Goal: Information Seeking & Learning: Learn about a topic

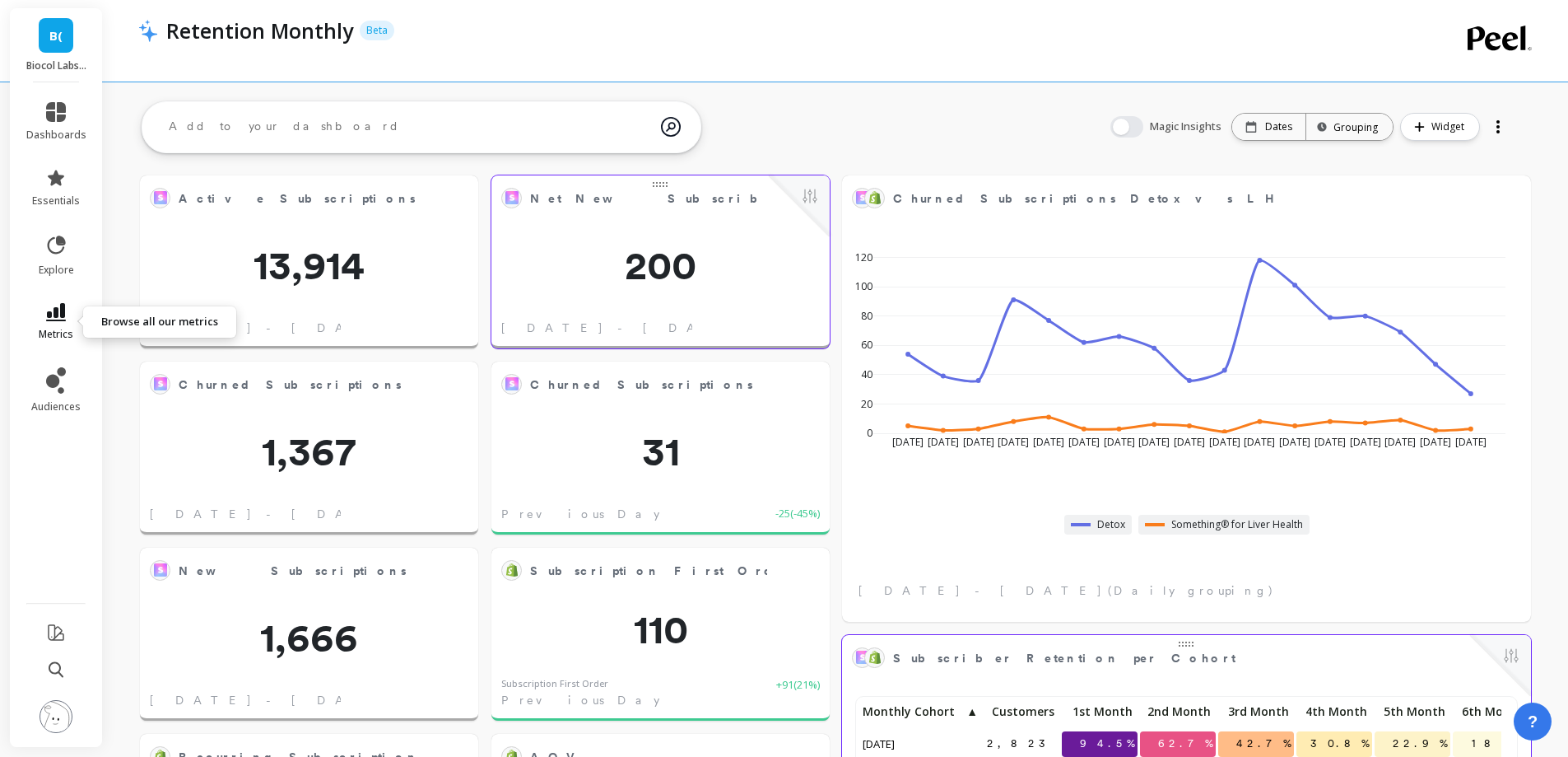
click at [42, 307] on link "metrics" at bounding box center [56, 322] width 60 height 38
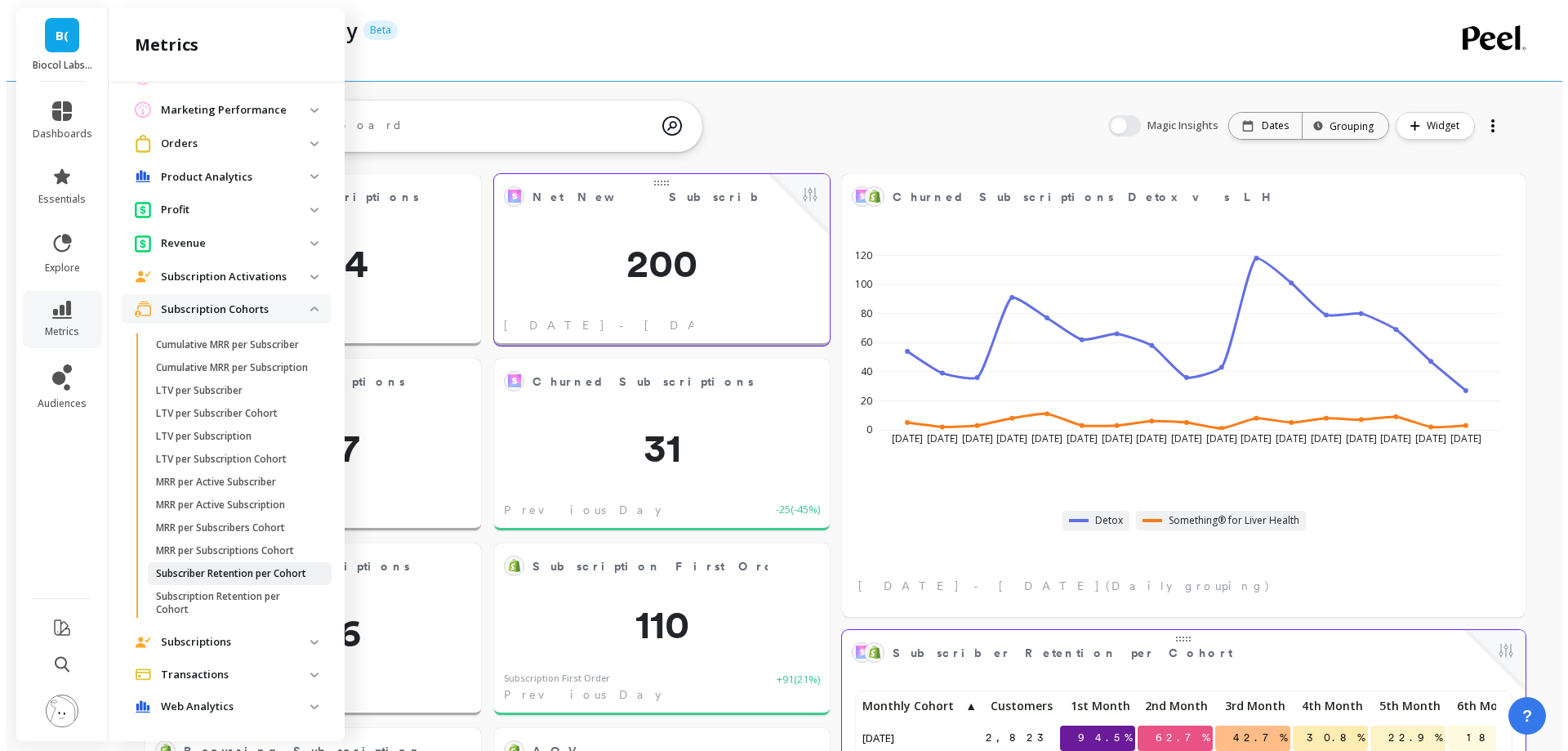
scroll to position [804, 0]
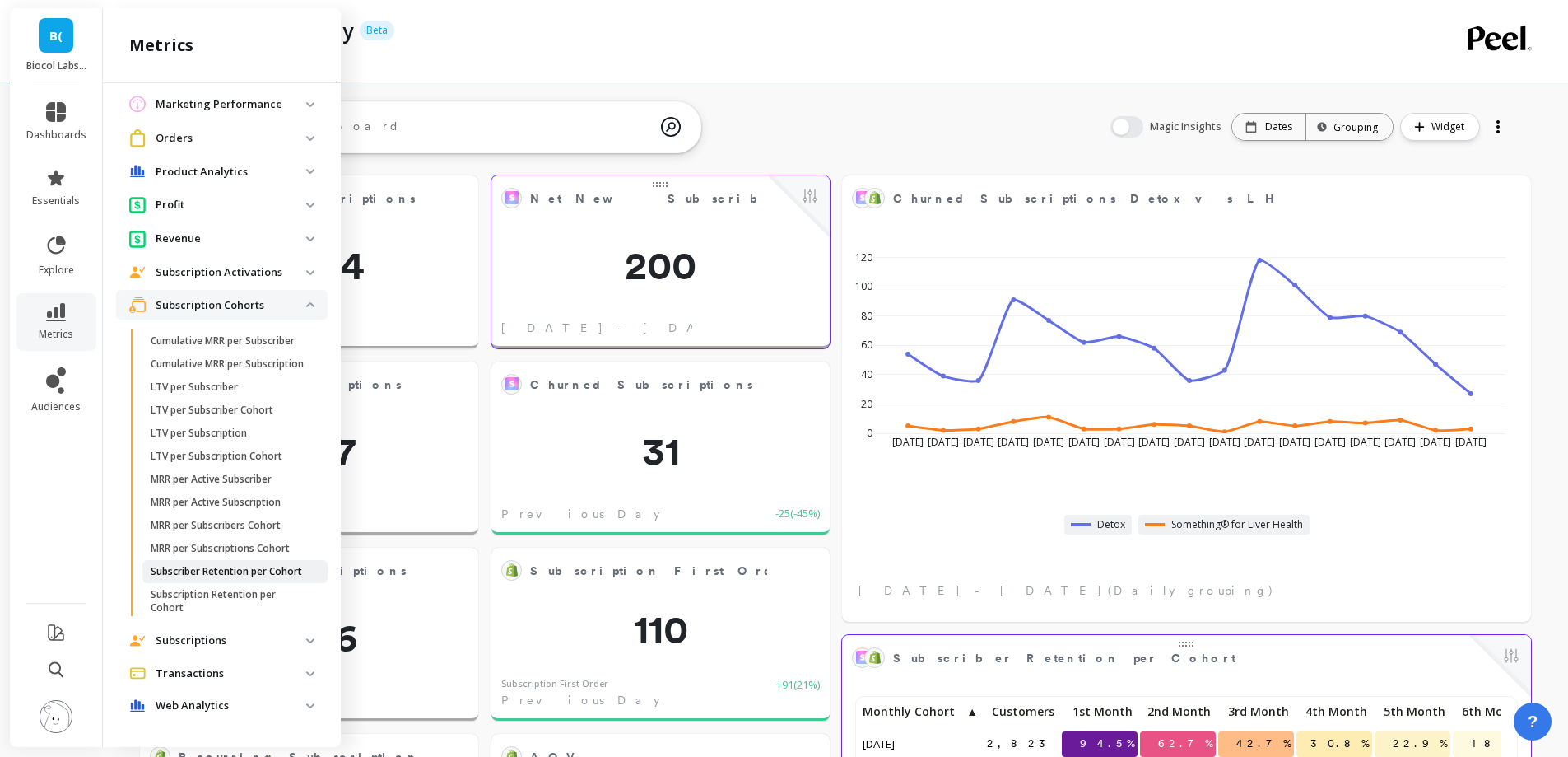
click at [212, 571] on p "Subscriber Retention per Cohort" at bounding box center [226, 571] width 151 height 13
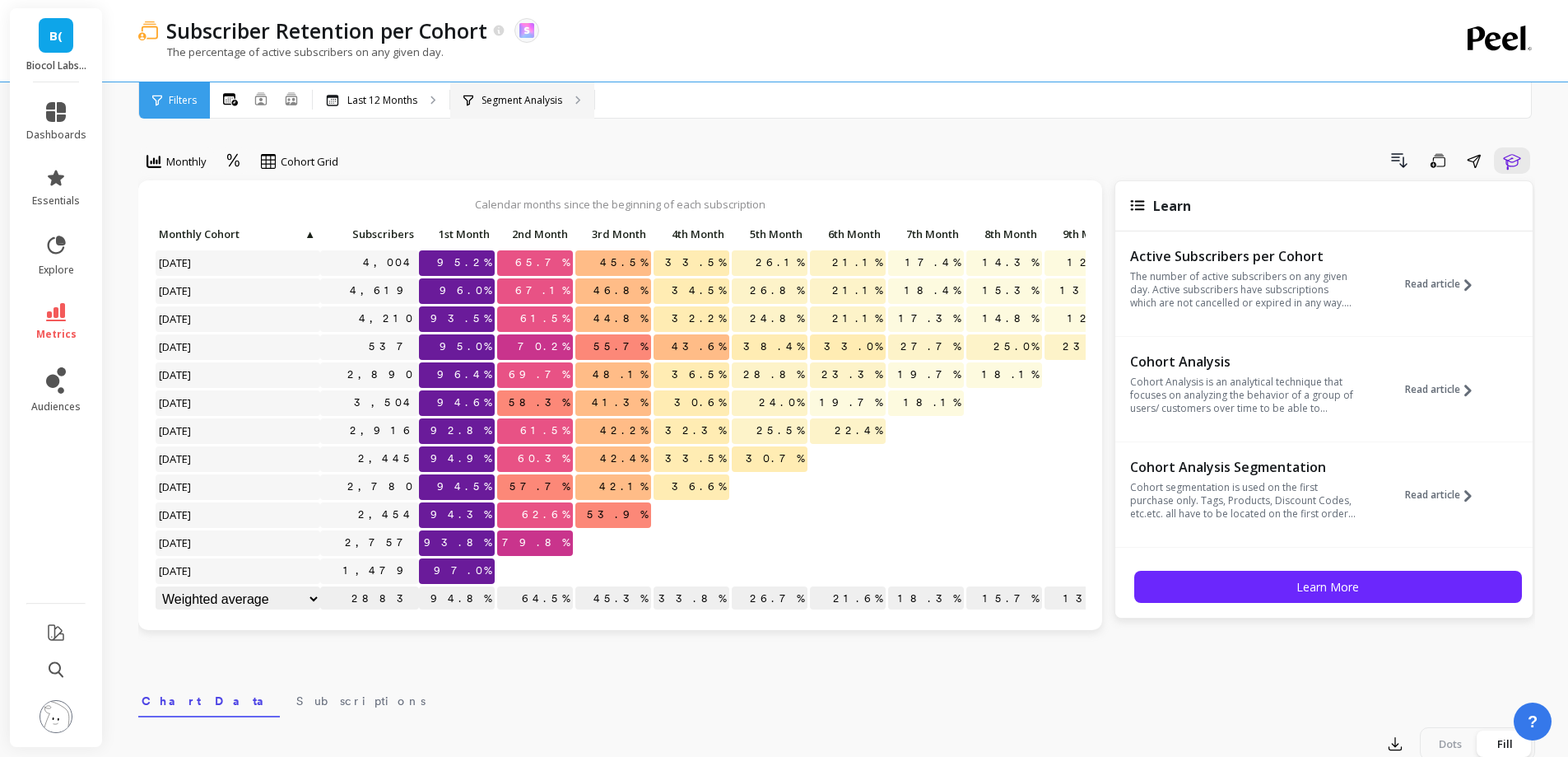
click at [531, 98] on p "Segment Analysis" at bounding box center [522, 100] width 81 height 13
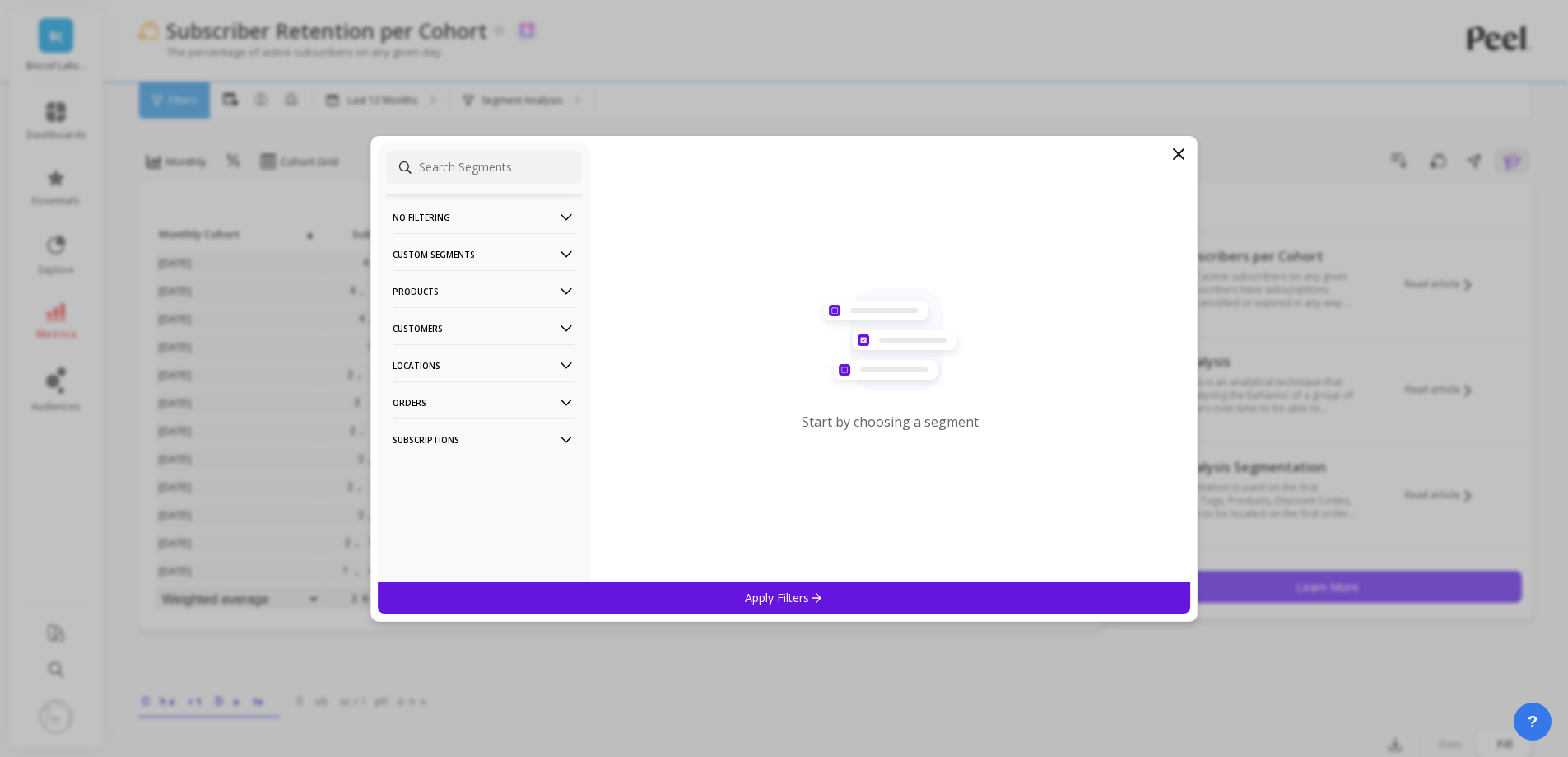
click at [474, 292] on p "Products" at bounding box center [484, 291] width 183 height 42
click at [465, 355] on div "Products" at bounding box center [484, 351] width 196 height 26
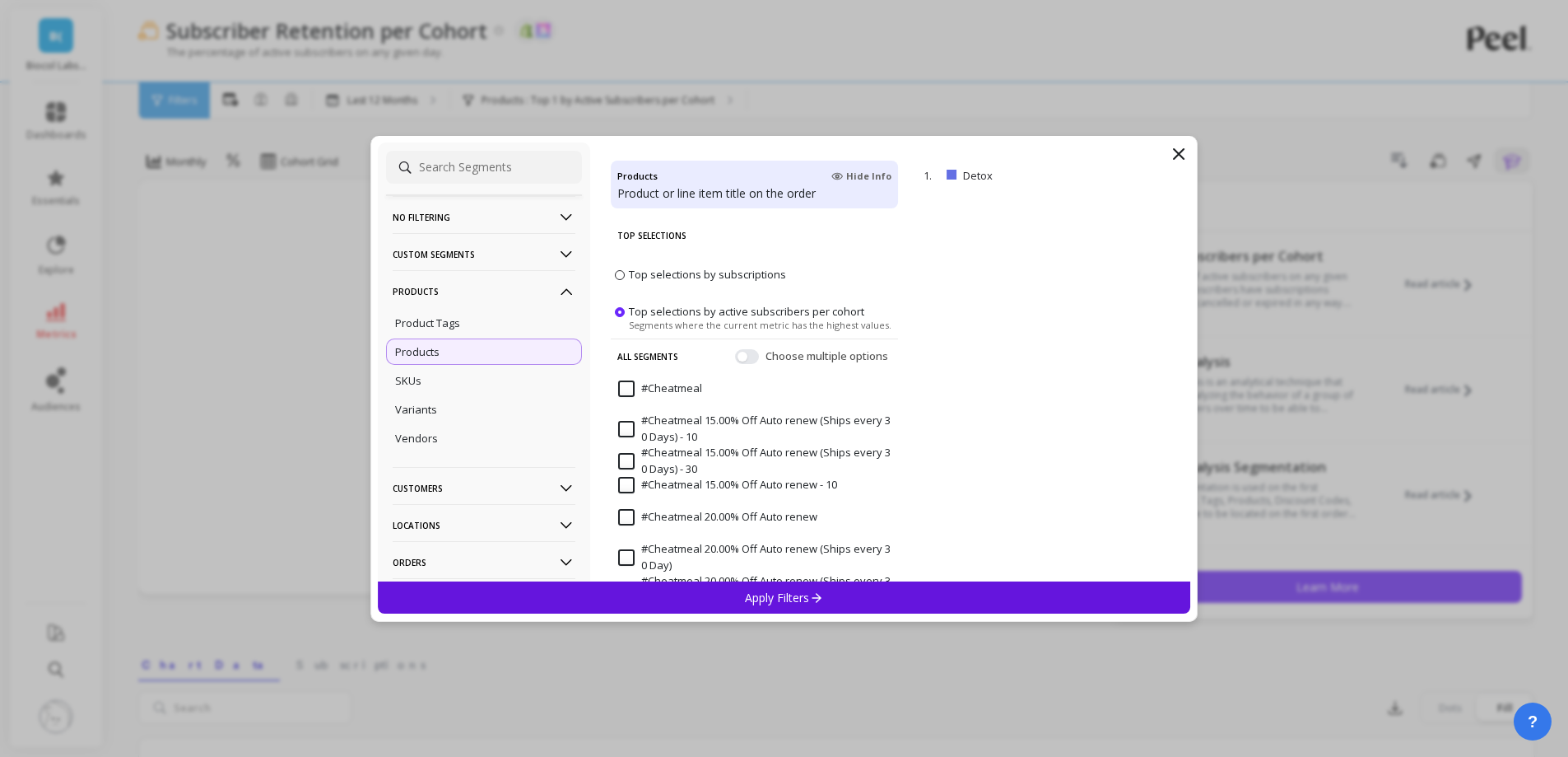
click at [728, 604] on div "Apply Filters" at bounding box center [784, 597] width 813 height 32
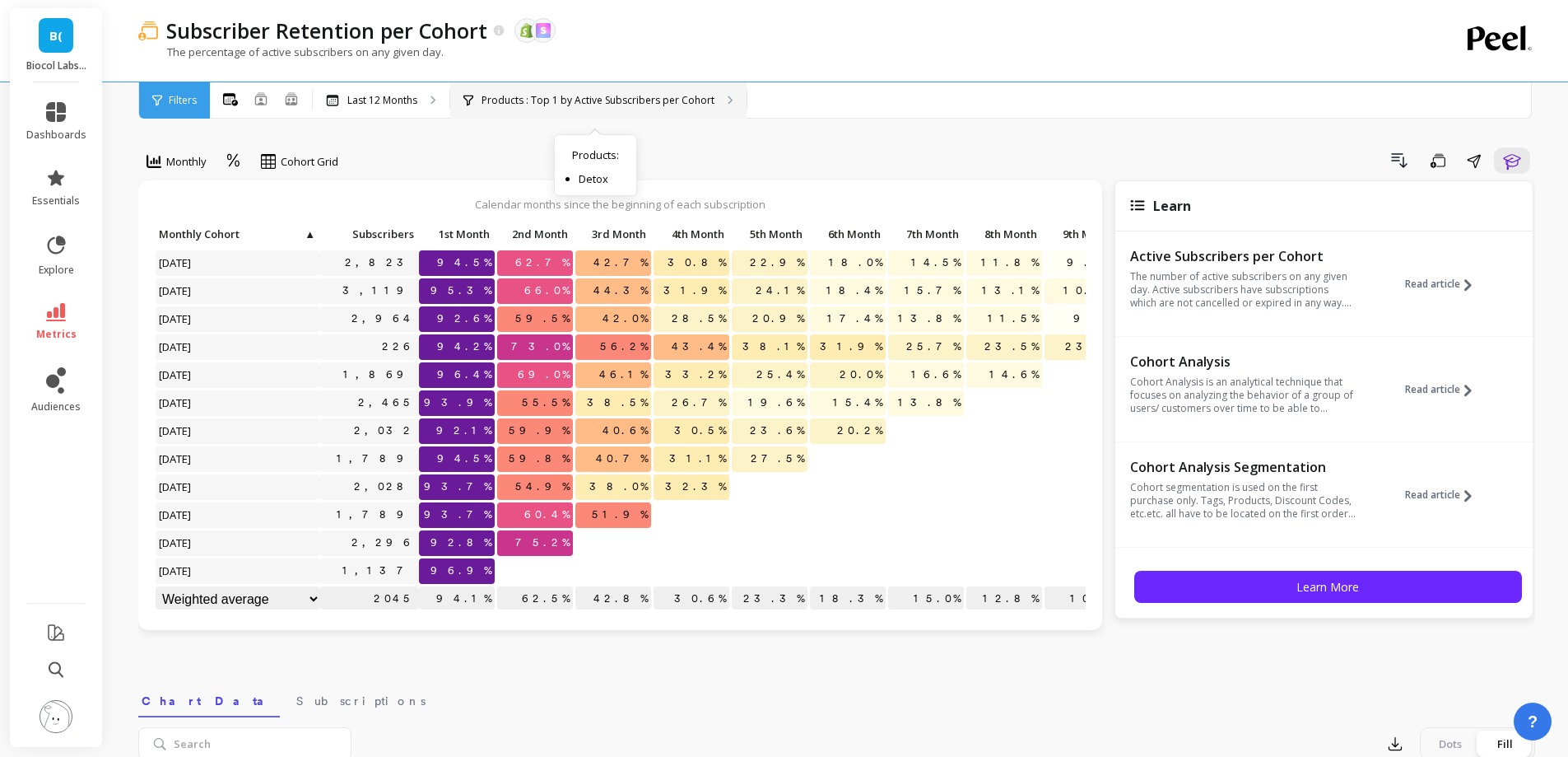
click at [665, 87] on div "Products : Top 1 by Active Subscribers per Cohort Products : Detox" at bounding box center [597, 100] width 296 height 36
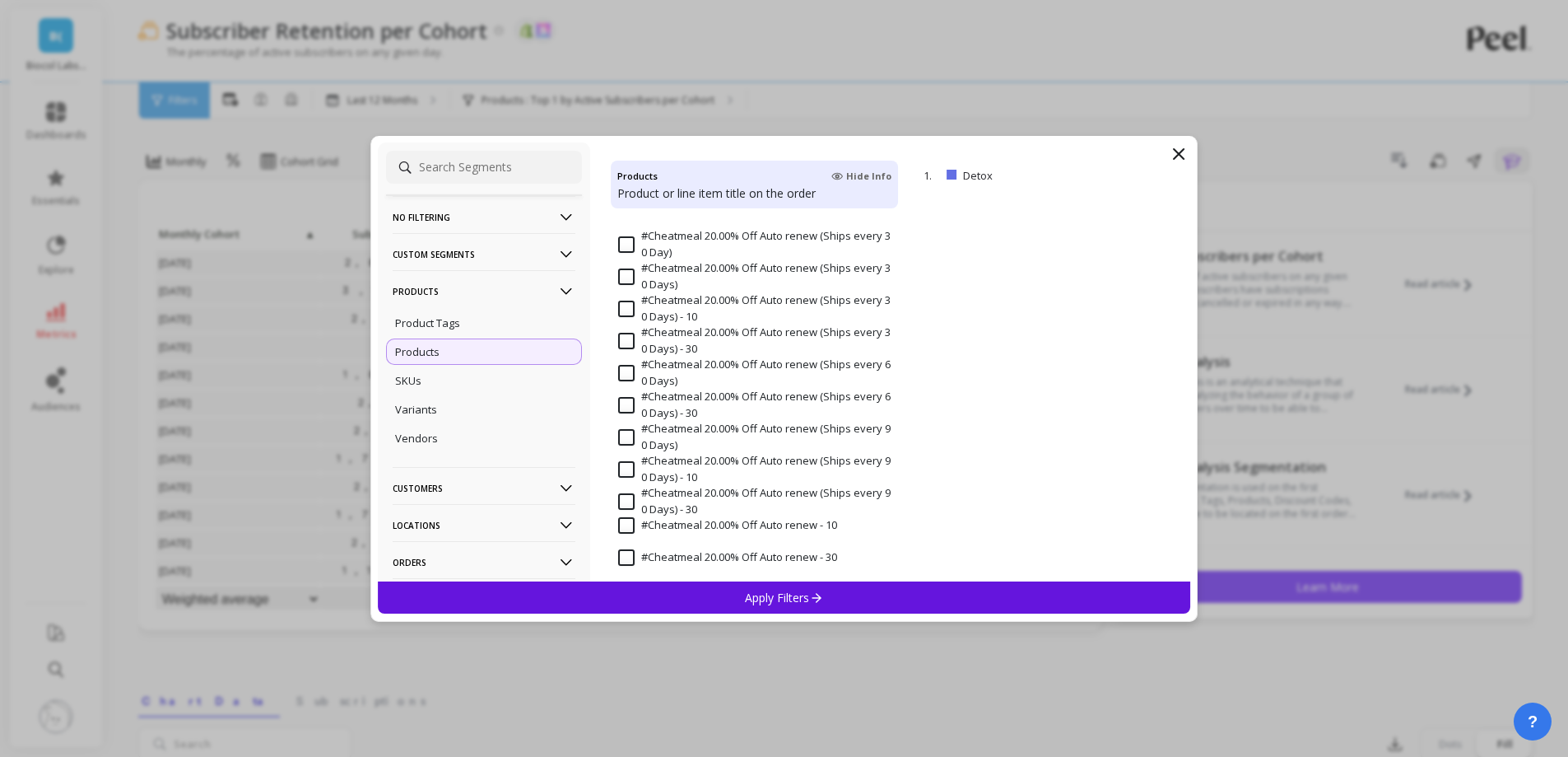
scroll to position [494, 0]
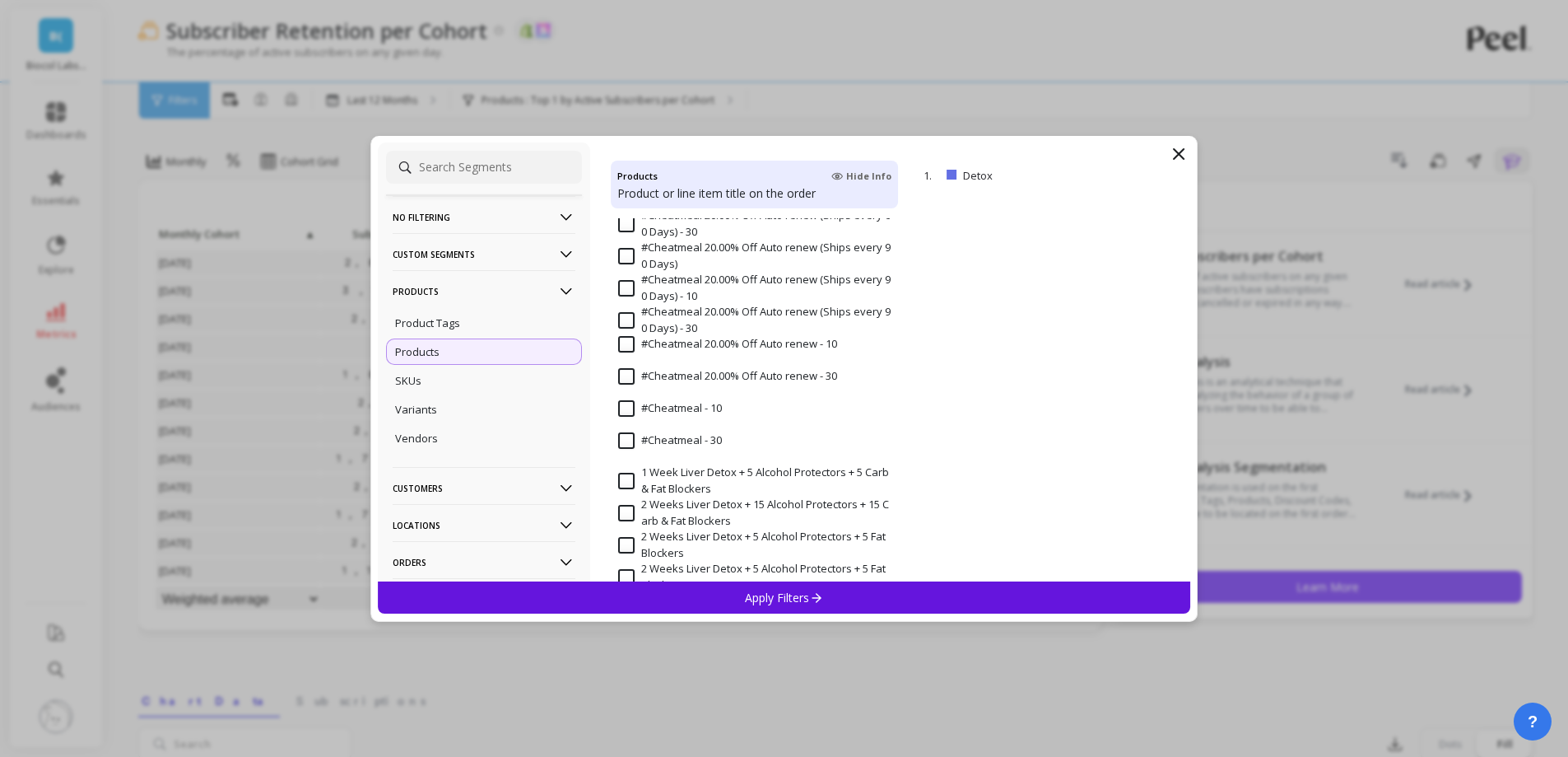
click at [444, 291] on p "Products" at bounding box center [484, 291] width 183 height 42
click at [456, 317] on p "Customers" at bounding box center [484, 328] width 183 height 42
click at [478, 368] on div "Customer Tags" at bounding box center [484, 359] width 196 height 26
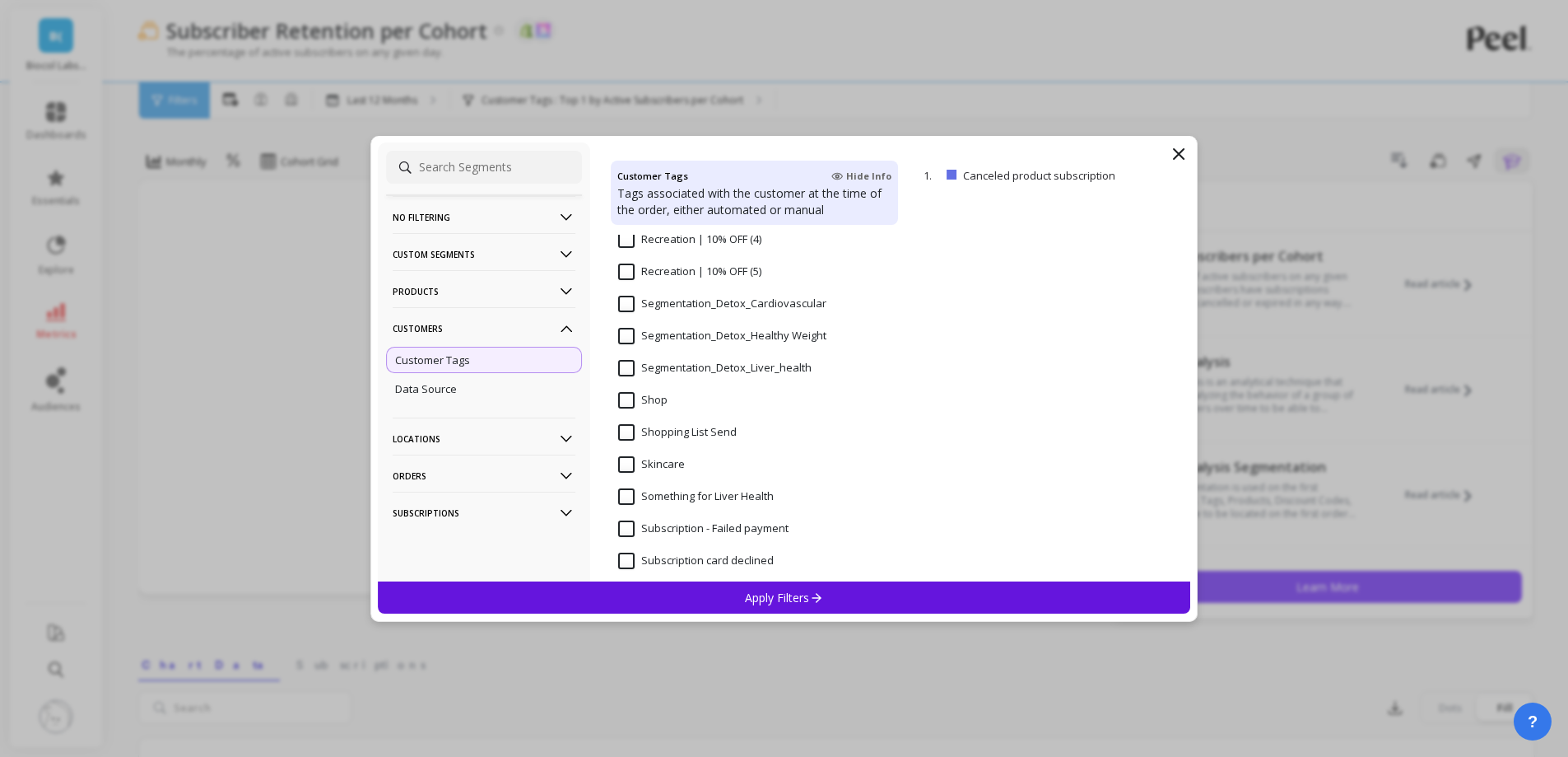
scroll to position [1399, 0]
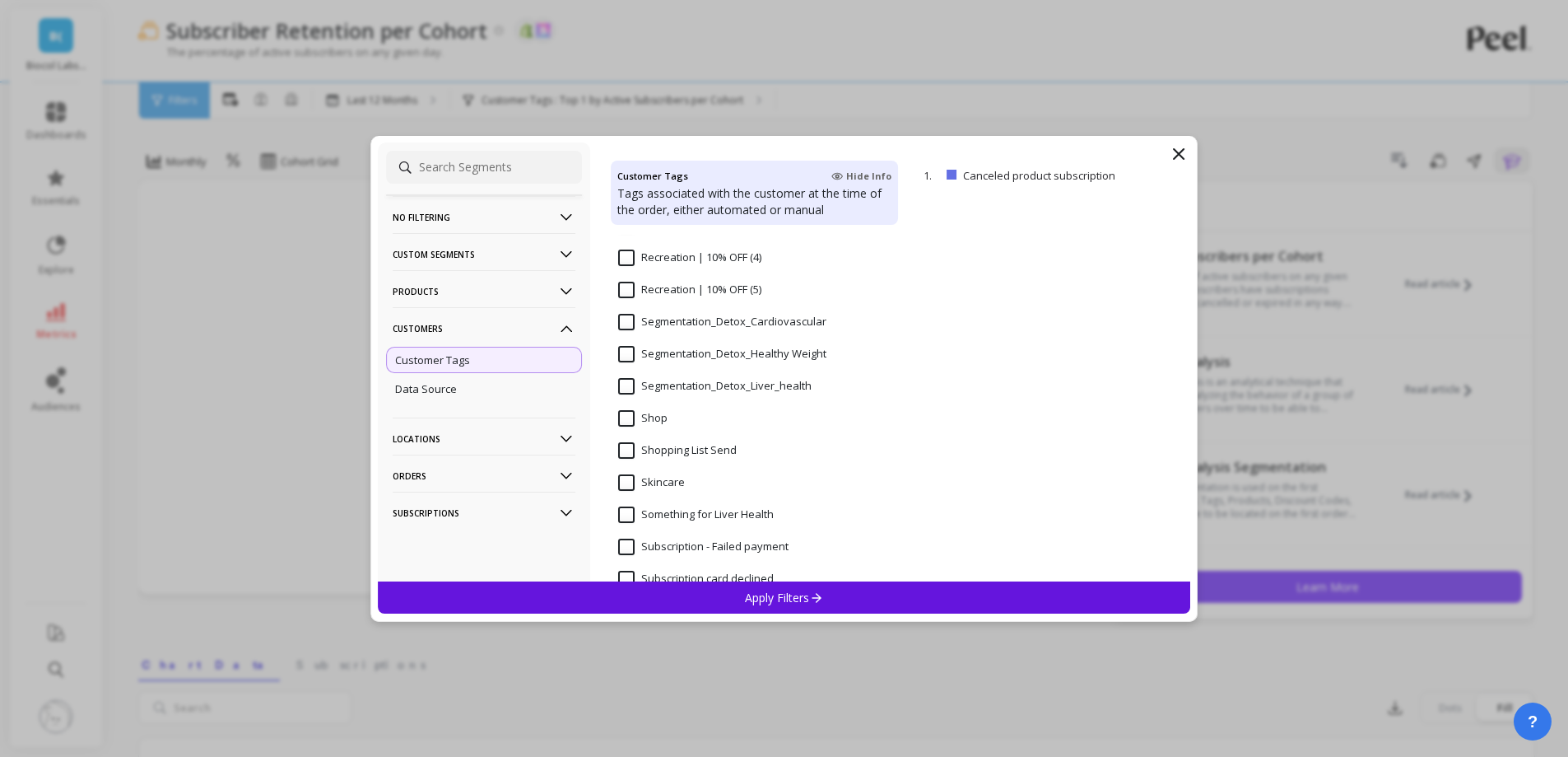
click at [708, 388] on input "Segmentation_Detox_Liver_health" at bounding box center [715, 386] width 193 height 16
click at [708, 327] on input "Segmentation_Detox_Cardiovascular" at bounding box center [722, 322] width 209 height 16
click at [728, 588] on div "Apply Filters" at bounding box center [784, 597] width 813 height 32
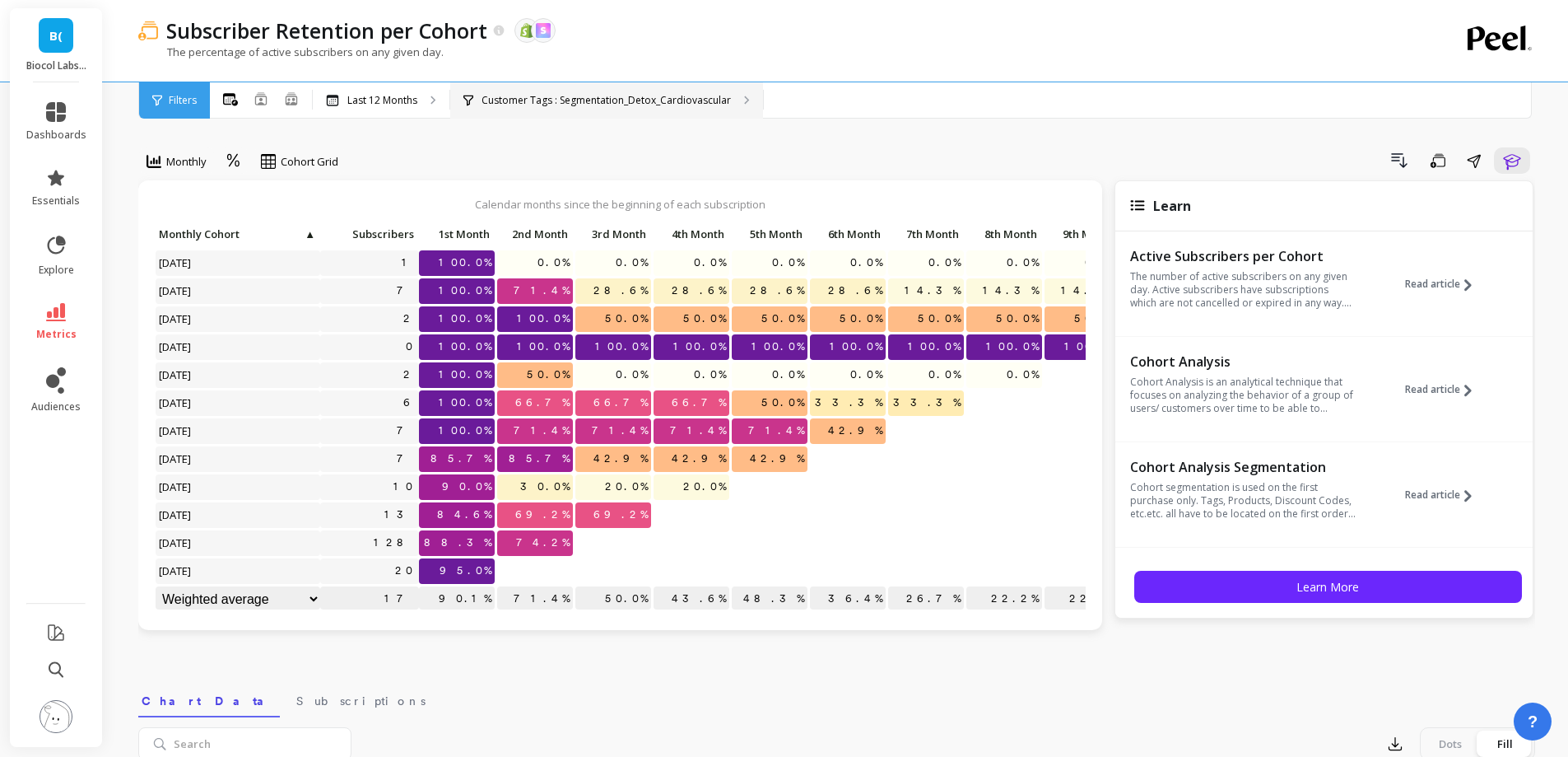
click at [648, 114] on div "Customer Tags : Segmentation_Detox_Cardiovascular" at bounding box center [606, 100] width 312 height 36
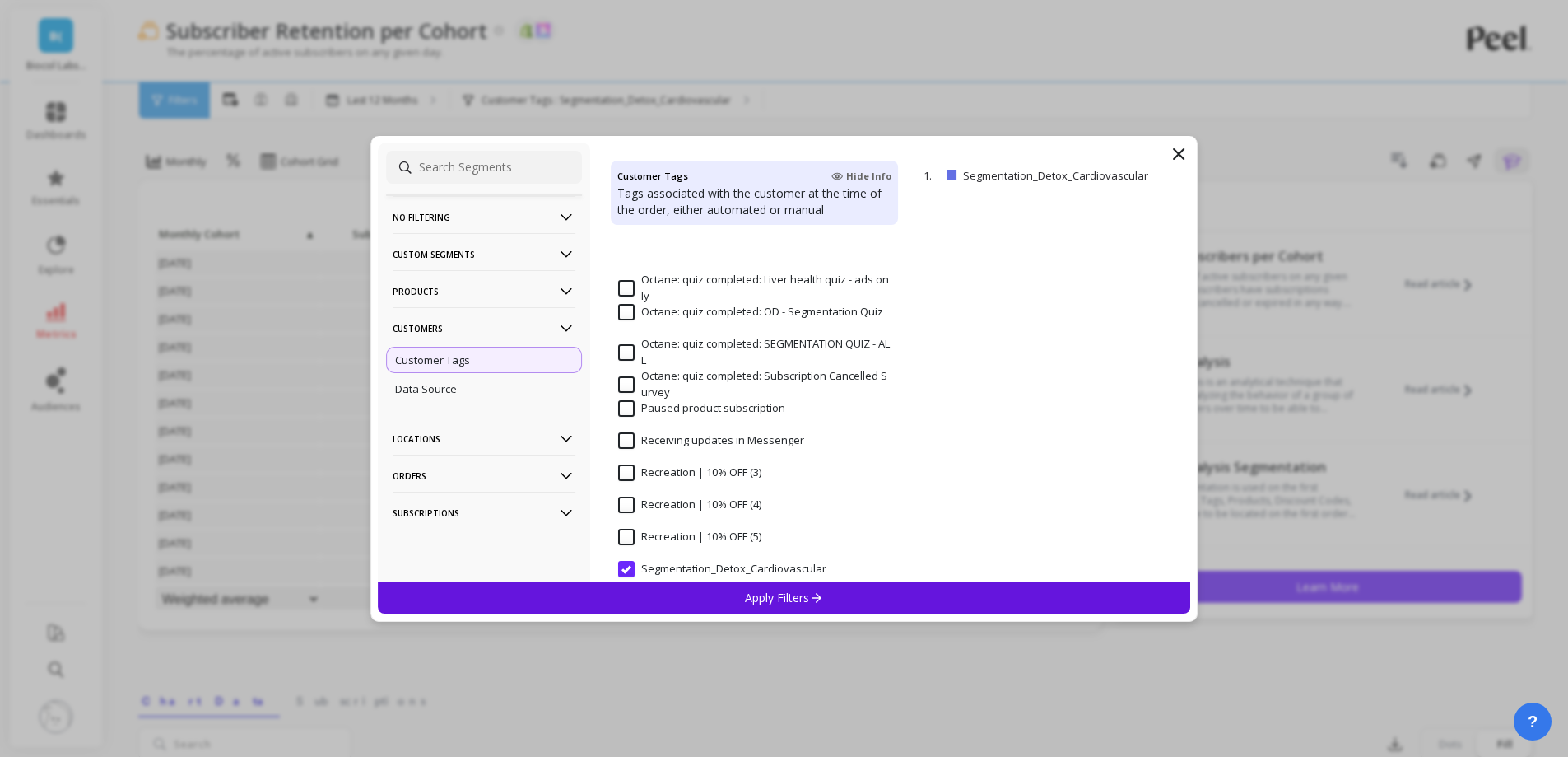
scroll to position [1399, 0]
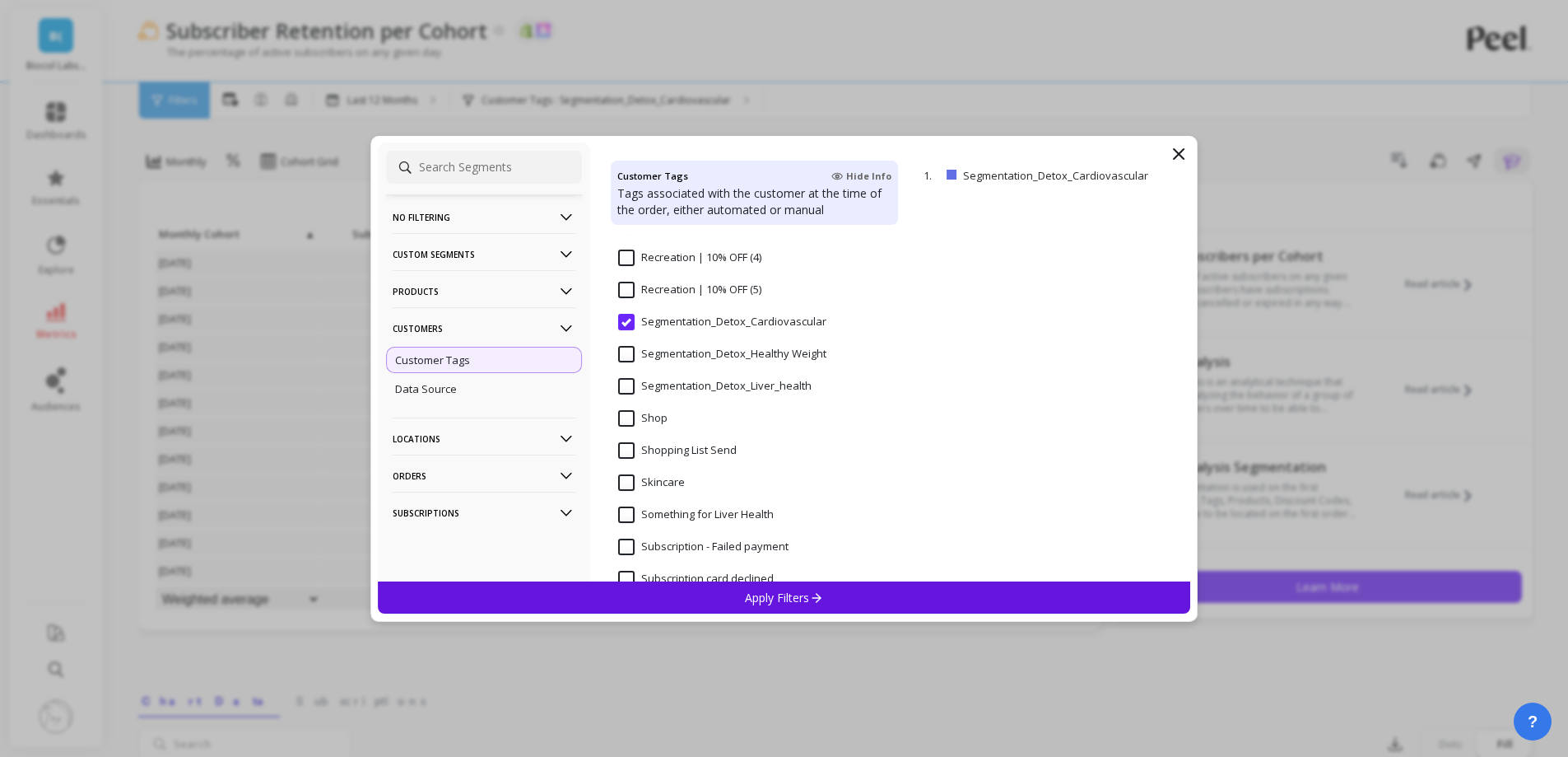
click at [702, 357] on Weight "Segmentation_Detox_Healthy Weight" at bounding box center [722, 354] width 209 height 16
click at [702, 599] on div "Apply Filters" at bounding box center [784, 597] width 813 height 32
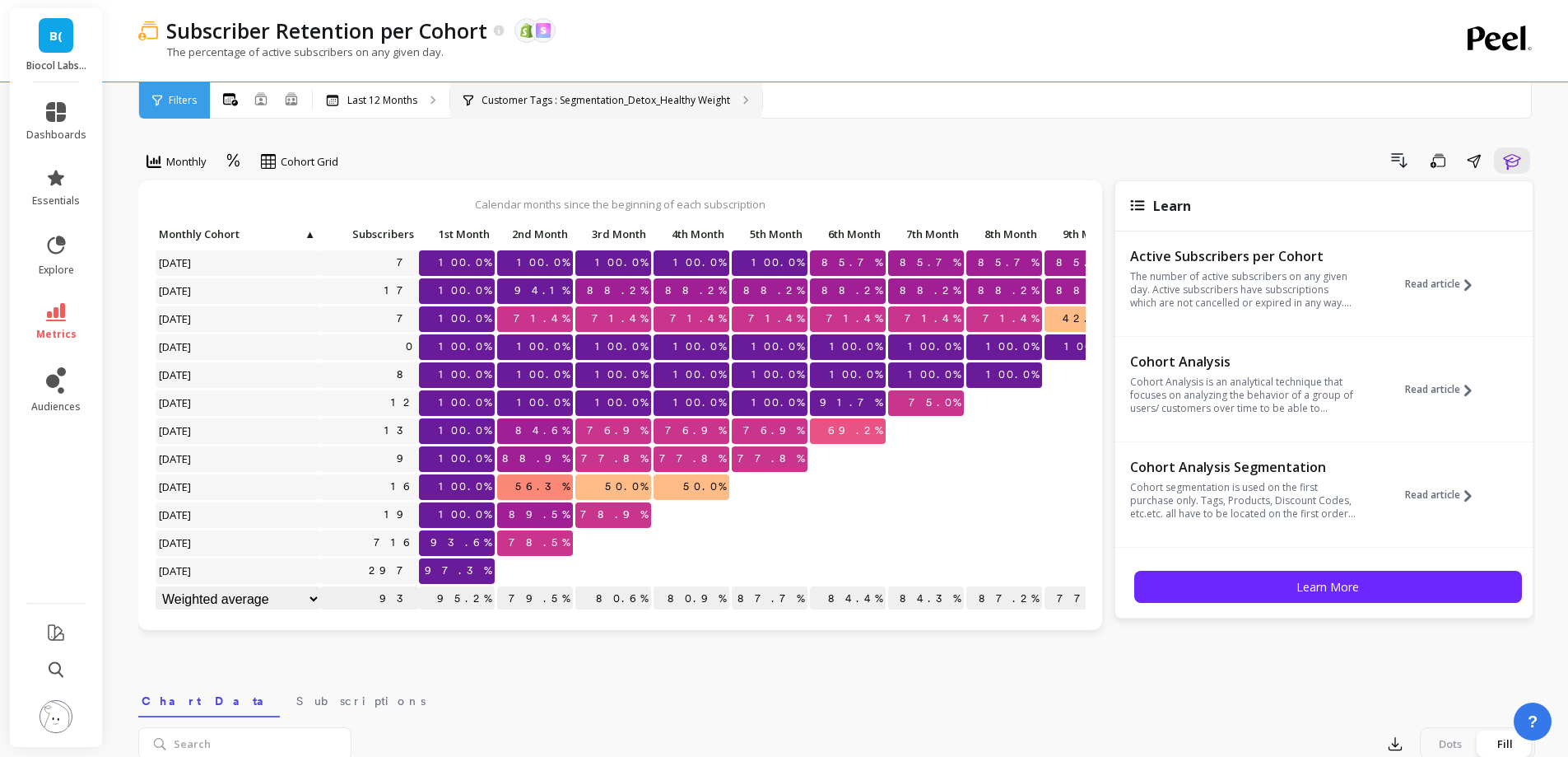
click at [581, 90] on div "Customer Tags : Segmentation_Detox_Healthy Weight" at bounding box center [606, 100] width 312 height 36
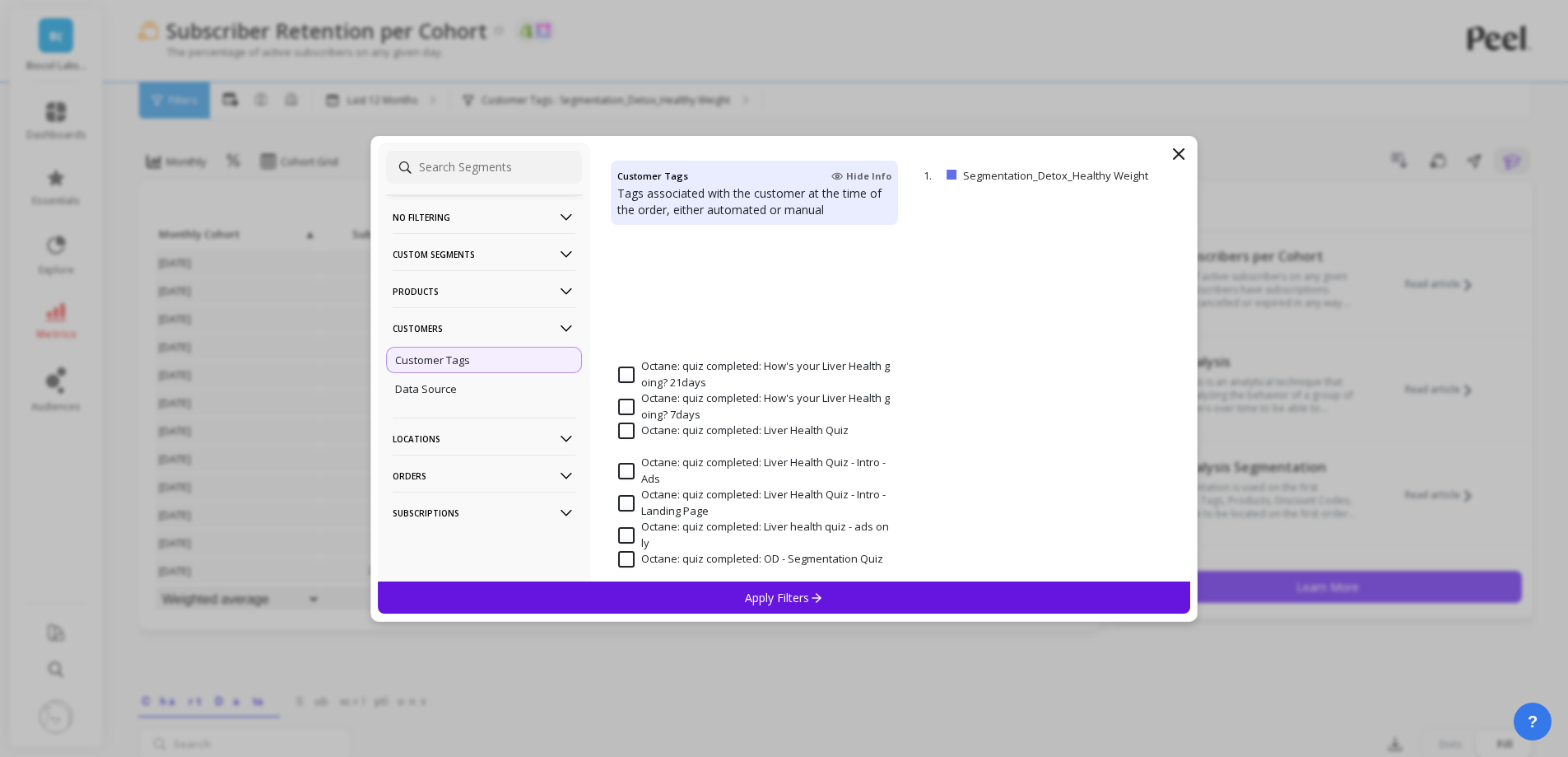
scroll to position [1399, 0]
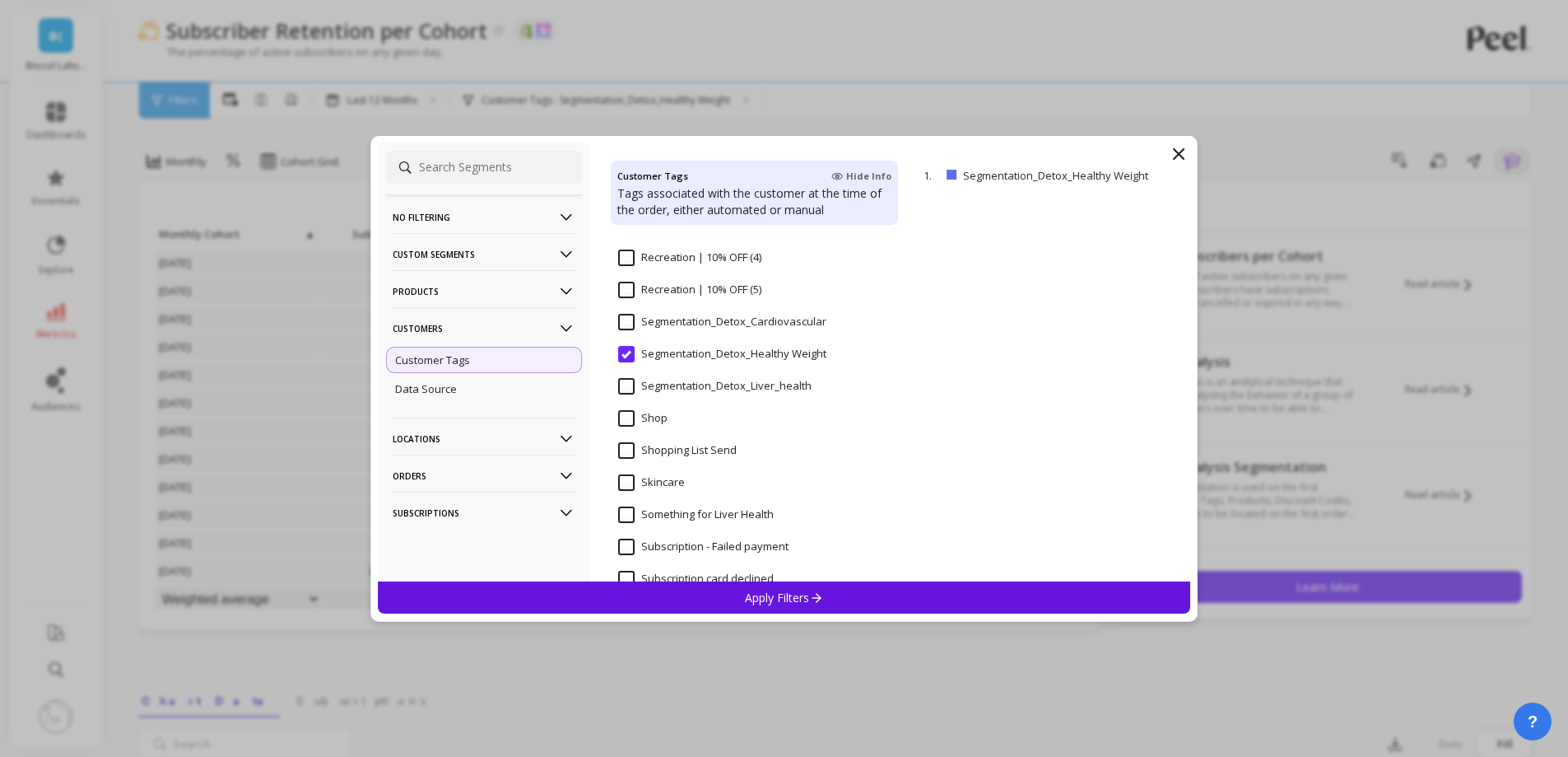
drag, startPoint x: 735, startPoint y: 373, endPoint x: 745, endPoint y: 596, distance: 223.2
click at [735, 375] on div "Segmentation_Detox_Liver_health" at bounding box center [754, 395] width 287 height 49
click at [745, 602] on p "Apply Filters" at bounding box center [784, 597] width 78 height 15
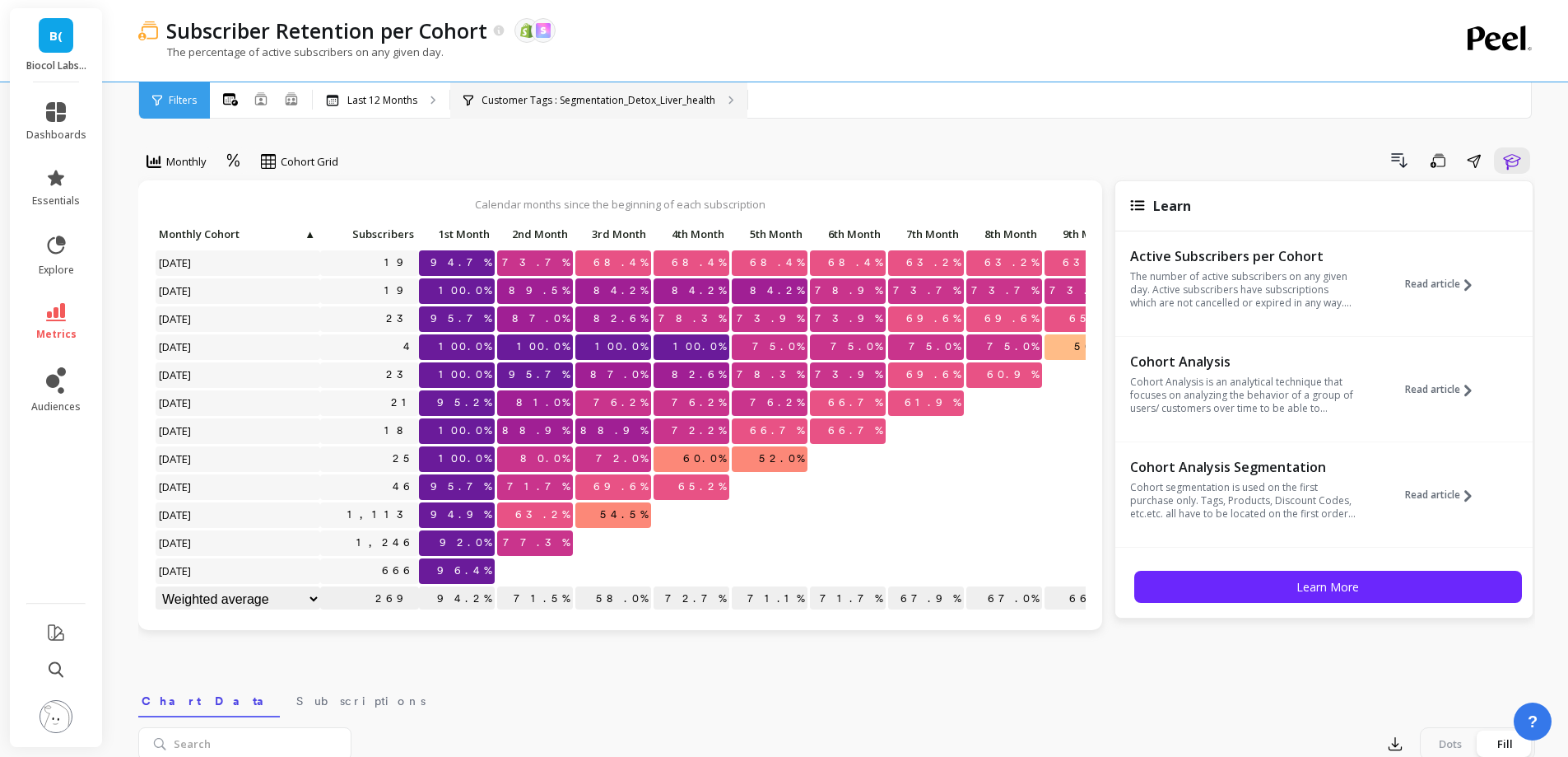
click at [636, 109] on div "Customer Tags : Segmentation_Detox_Liver_health" at bounding box center [598, 100] width 297 height 36
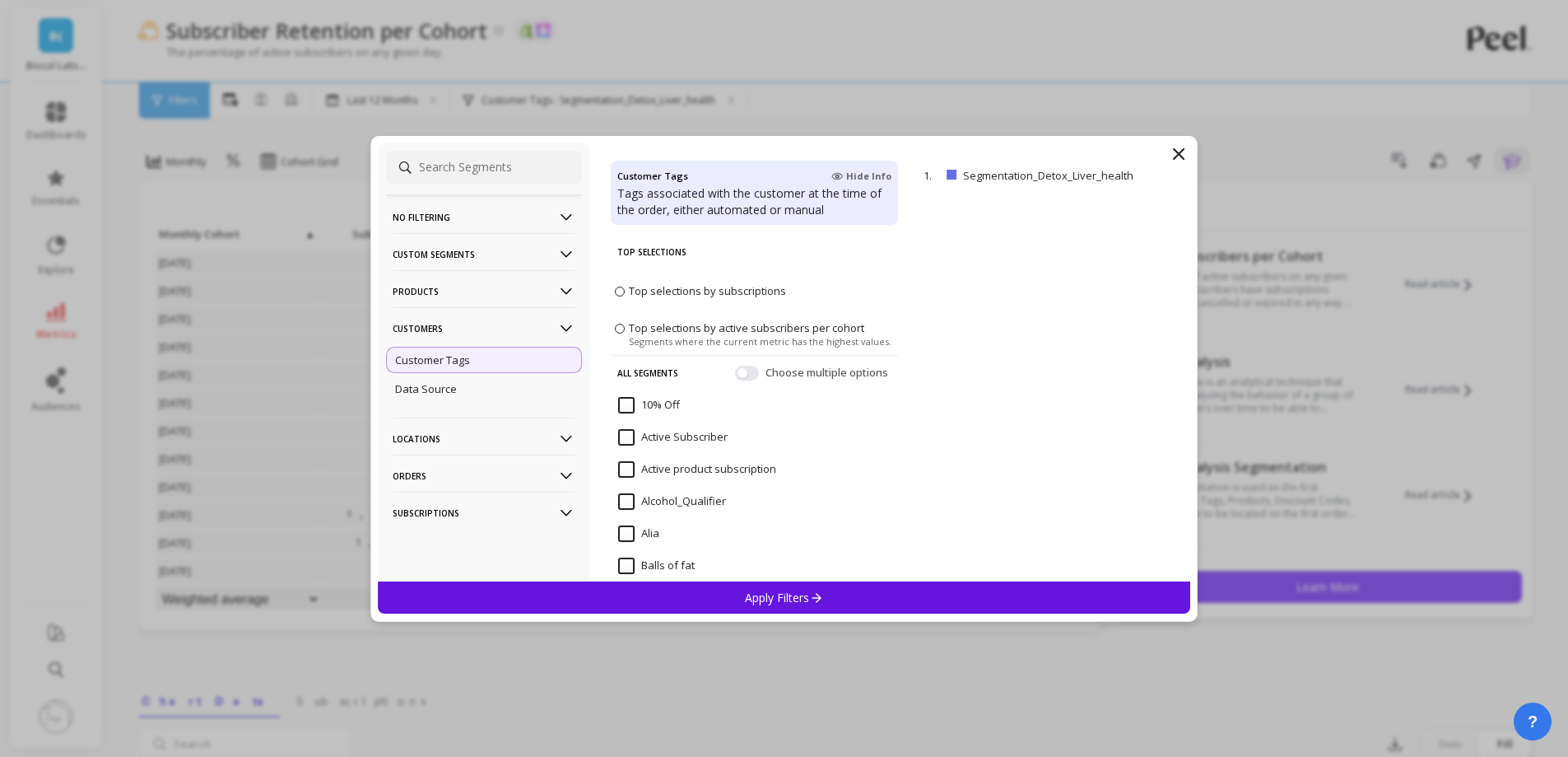
click at [527, 326] on p "Customers" at bounding box center [484, 328] width 183 height 42
click at [525, 329] on p "Customers" at bounding box center [484, 328] width 183 height 42
click at [495, 287] on p "Products" at bounding box center [484, 291] width 183 height 42
click at [447, 372] on div "SKUs" at bounding box center [484, 380] width 196 height 26
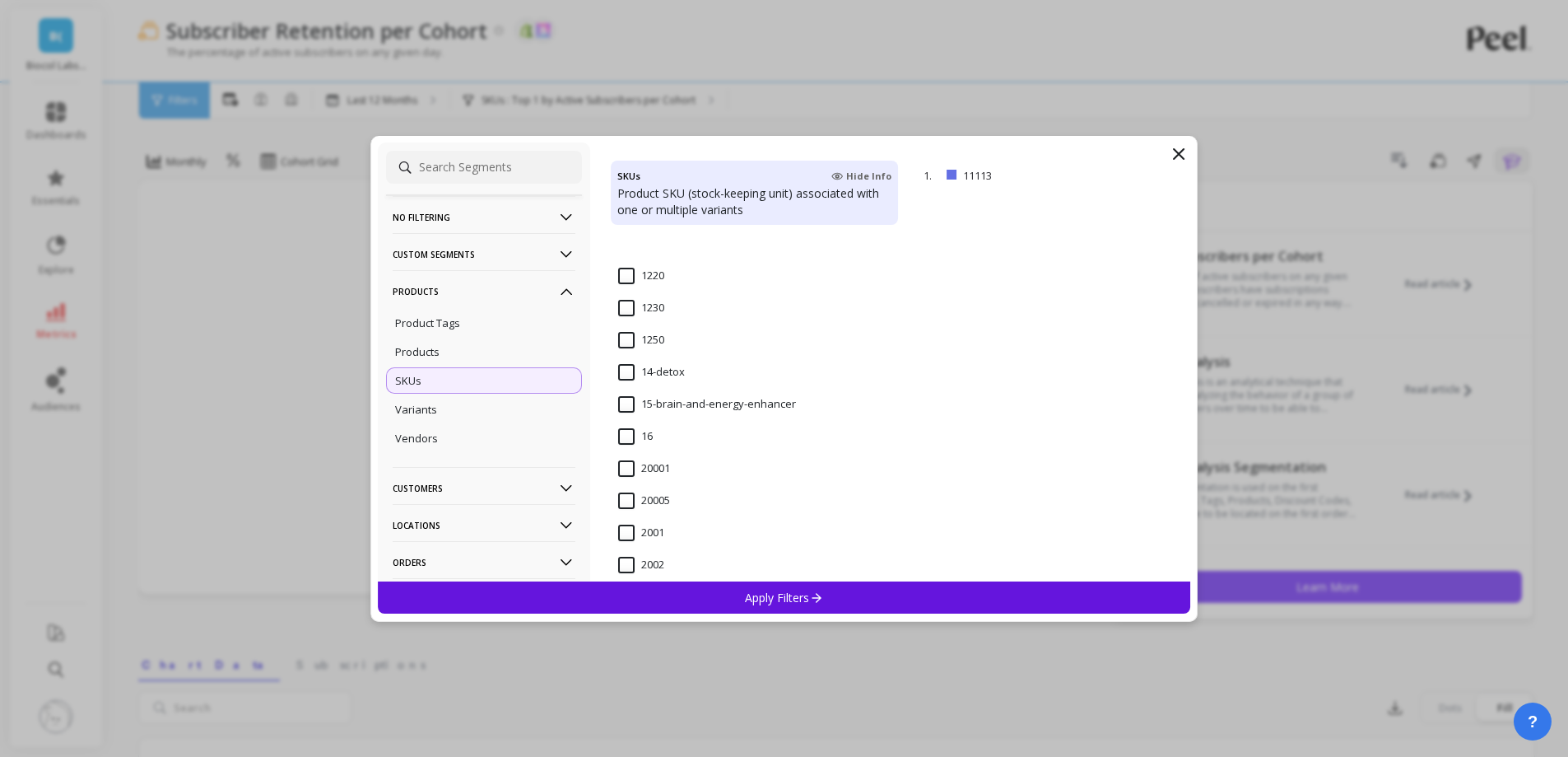
scroll to position [1317, 0]
click at [626, 277] on input "14-detox" at bounding box center [651, 276] width 66 height 16
click at [757, 598] on p "Apply Filters" at bounding box center [784, 597] width 78 height 15
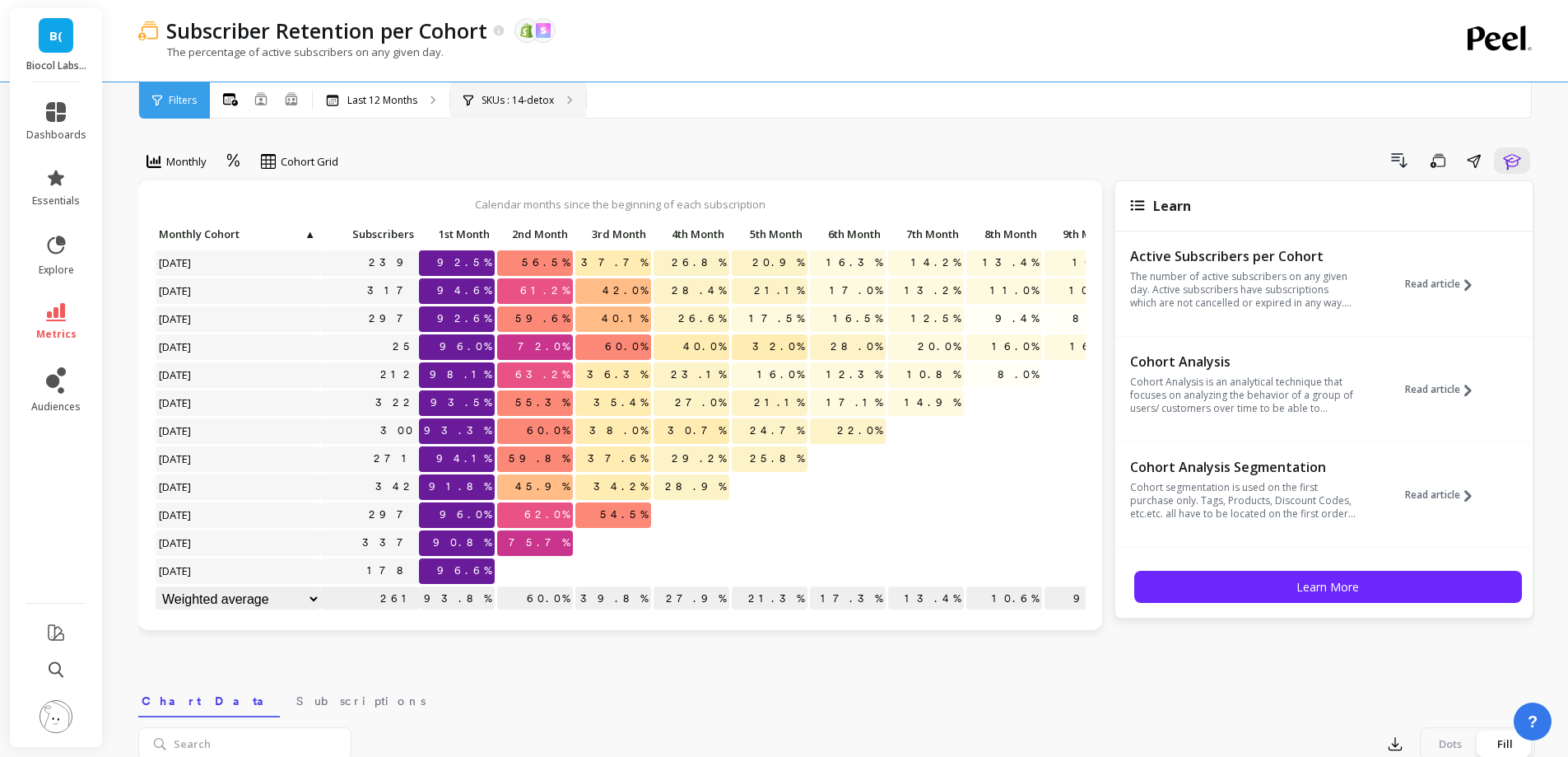
click at [546, 94] on p "SKUs : 14-detox" at bounding box center [518, 100] width 73 height 13
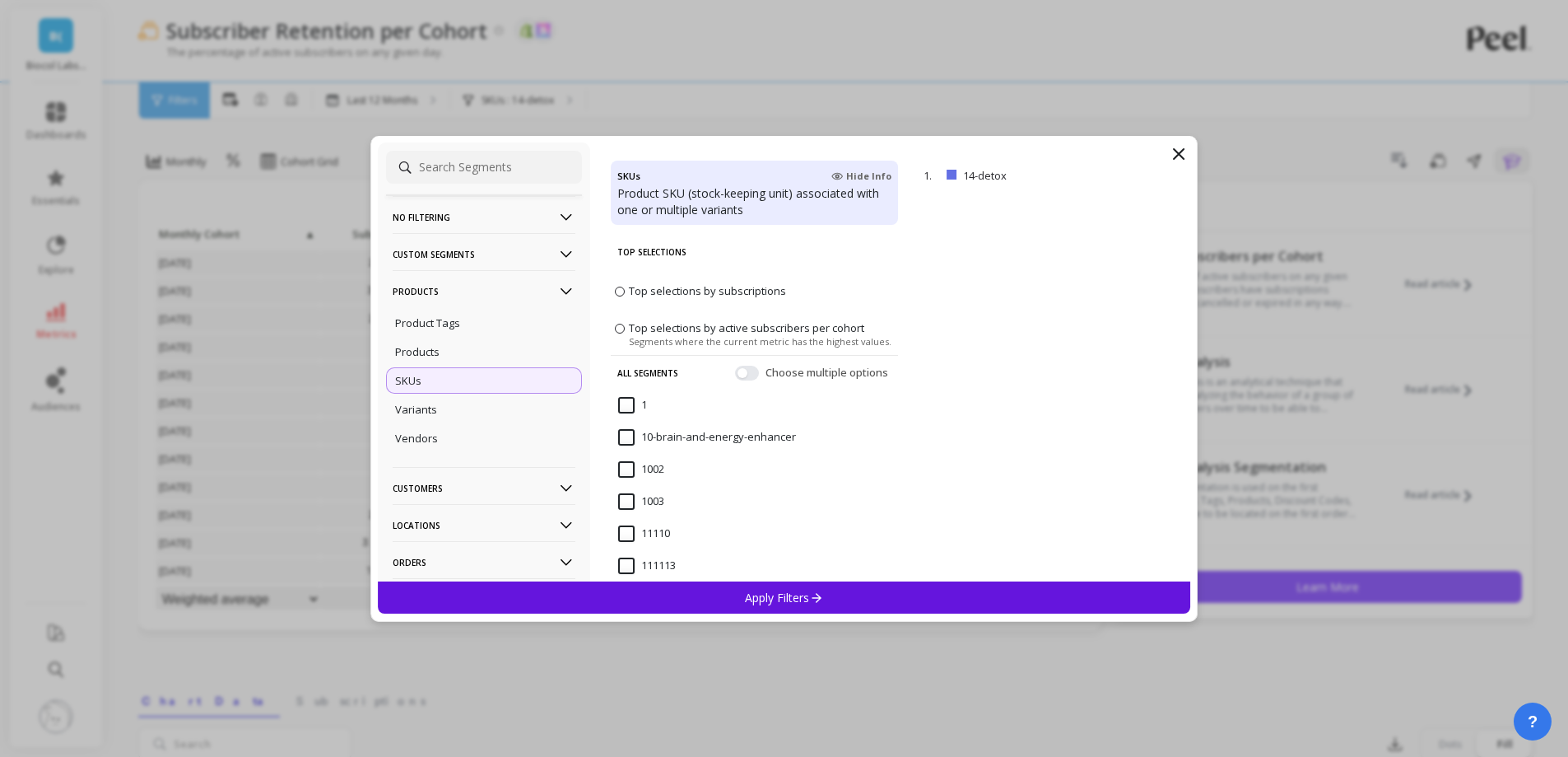
click at [1182, 145] on icon at bounding box center [1178, 154] width 20 height 20
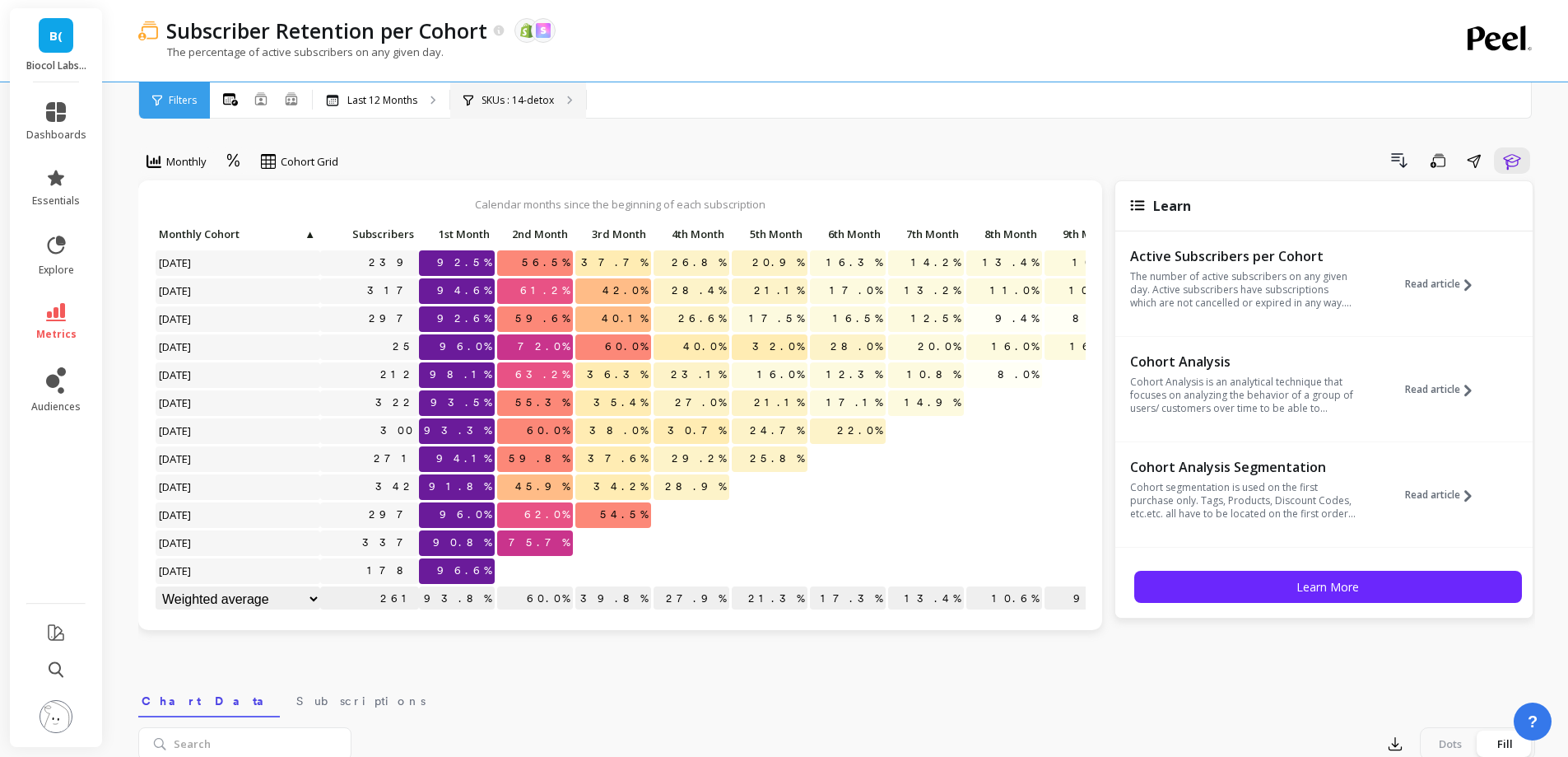
click at [568, 109] on div "SKUs : 14-detox" at bounding box center [517, 100] width 136 height 36
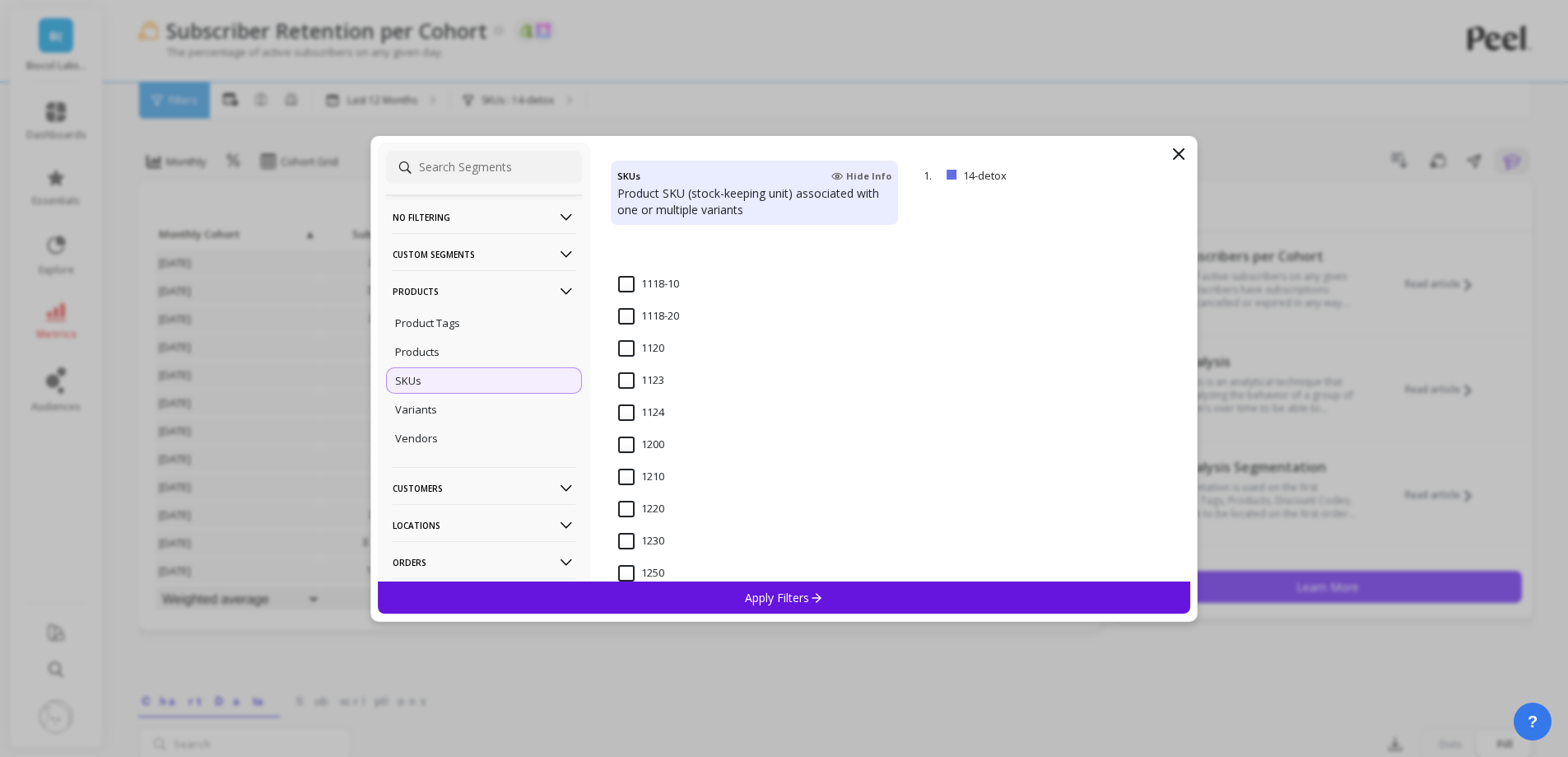
scroll to position [1317, 0]
click at [670, 507] on input "21-day-body-reset" at bounding box center [676, 500] width 116 height 16
click at [707, 591] on div "Apply Filters" at bounding box center [784, 597] width 813 height 32
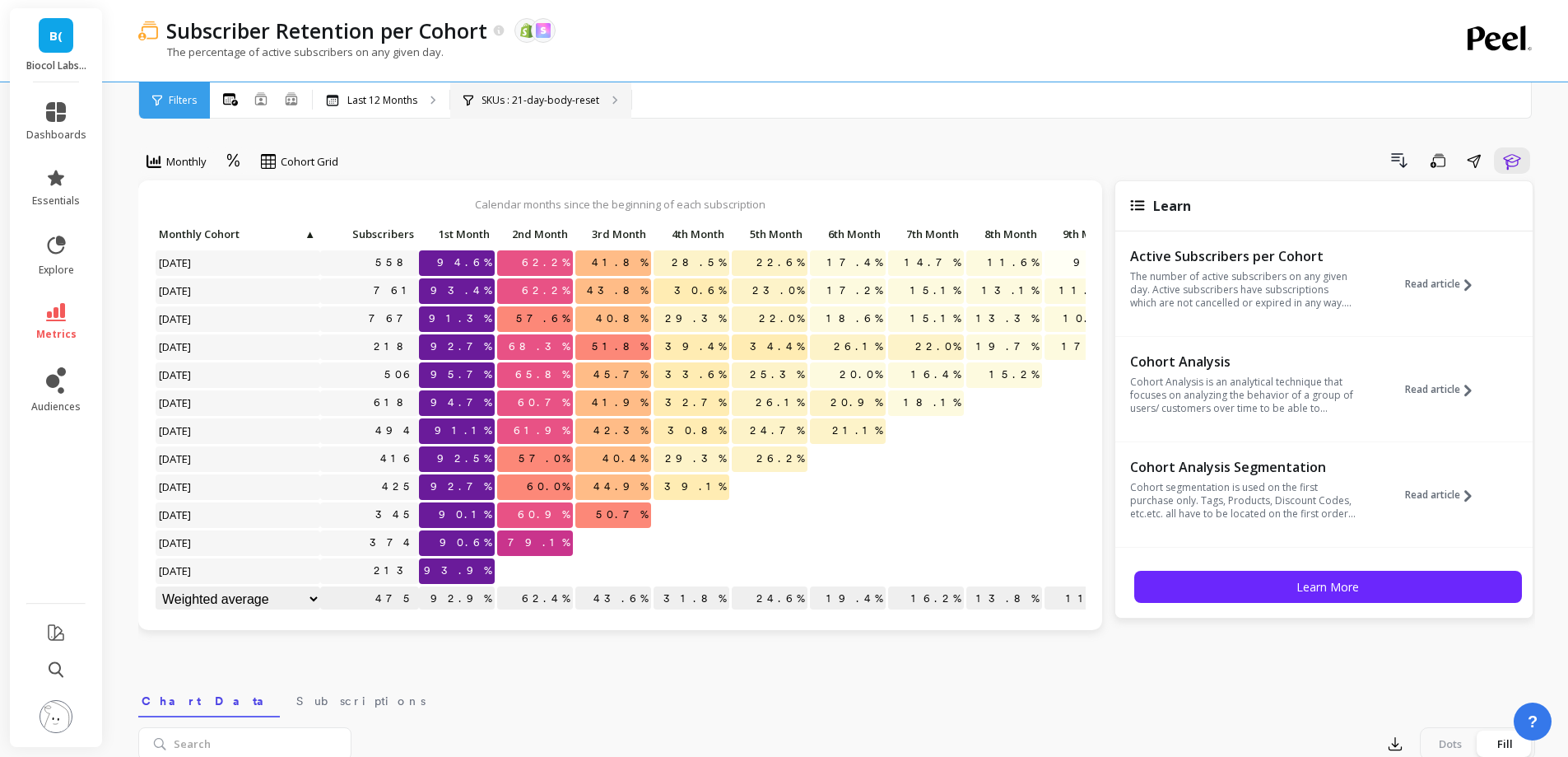
click at [504, 96] on p "SKUs : 21-day-body-reset" at bounding box center [540, 100] width 117 height 13
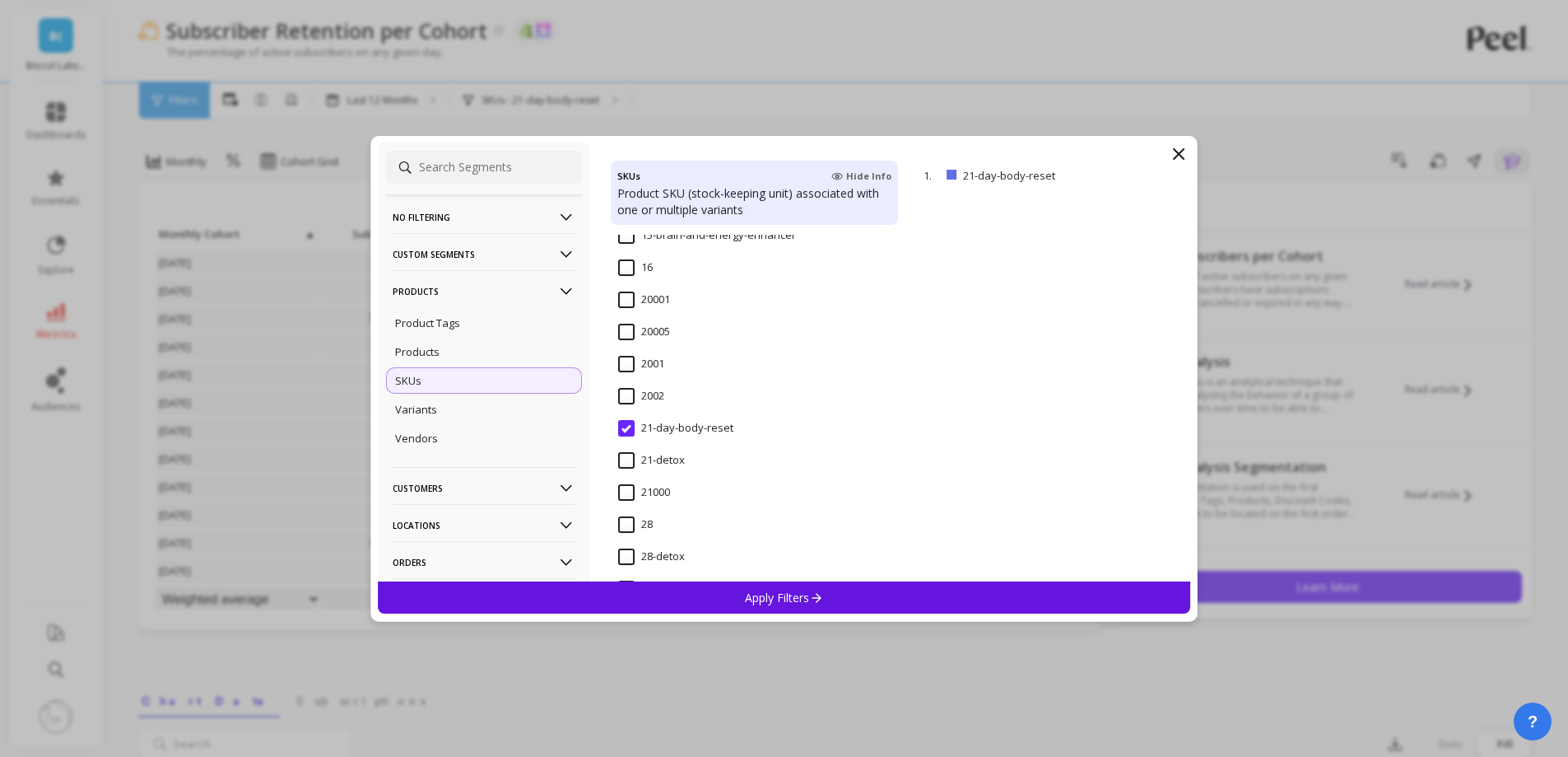
scroll to position [1399, 0]
click at [650, 442] on input "21-detox" at bounding box center [651, 450] width 66 height 16
click at [727, 597] on div "Apply Filters" at bounding box center [784, 597] width 813 height 32
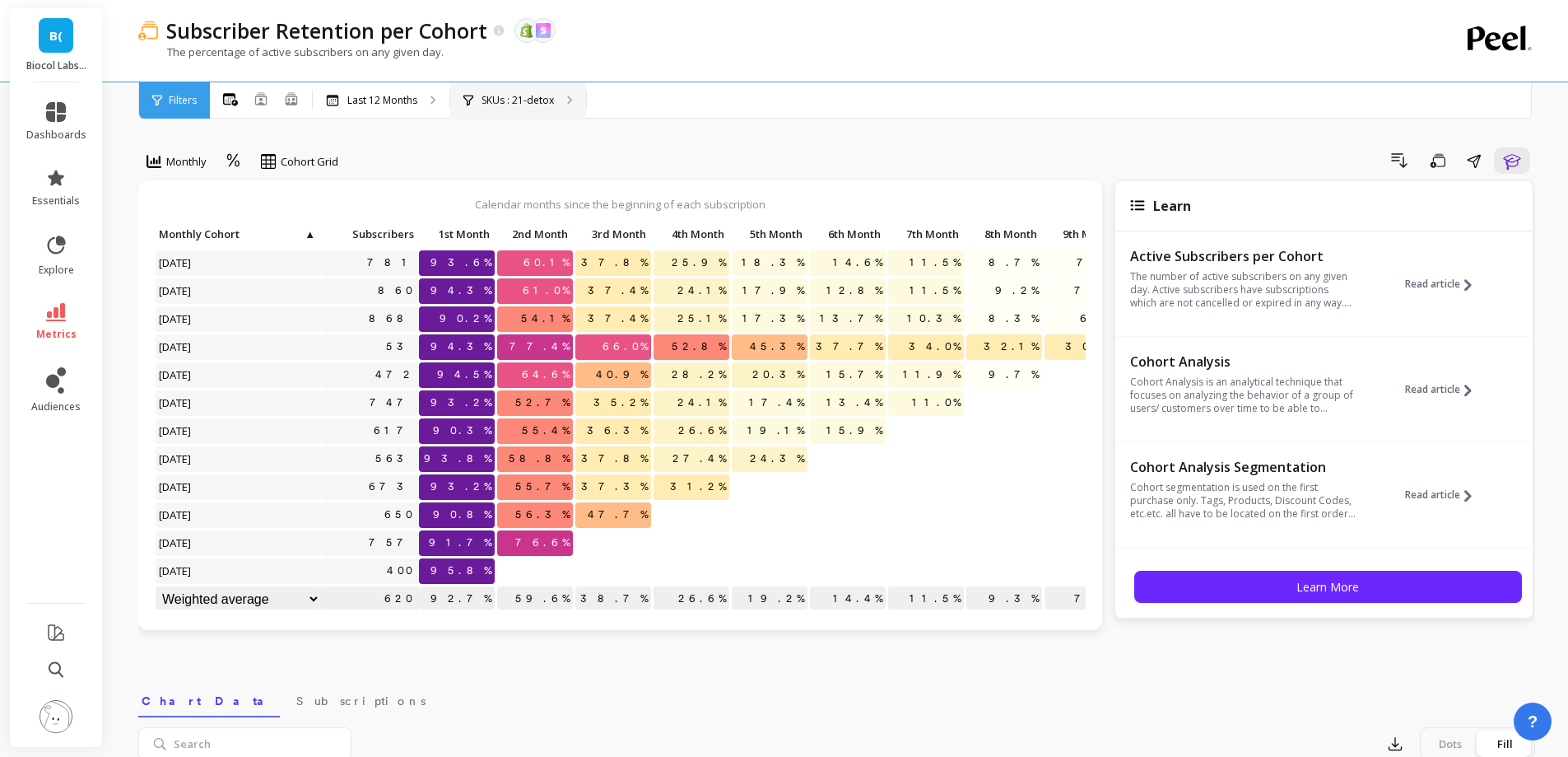
click at [545, 91] on div "SKUs : 21-detox" at bounding box center [517, 100] width 136 height 36
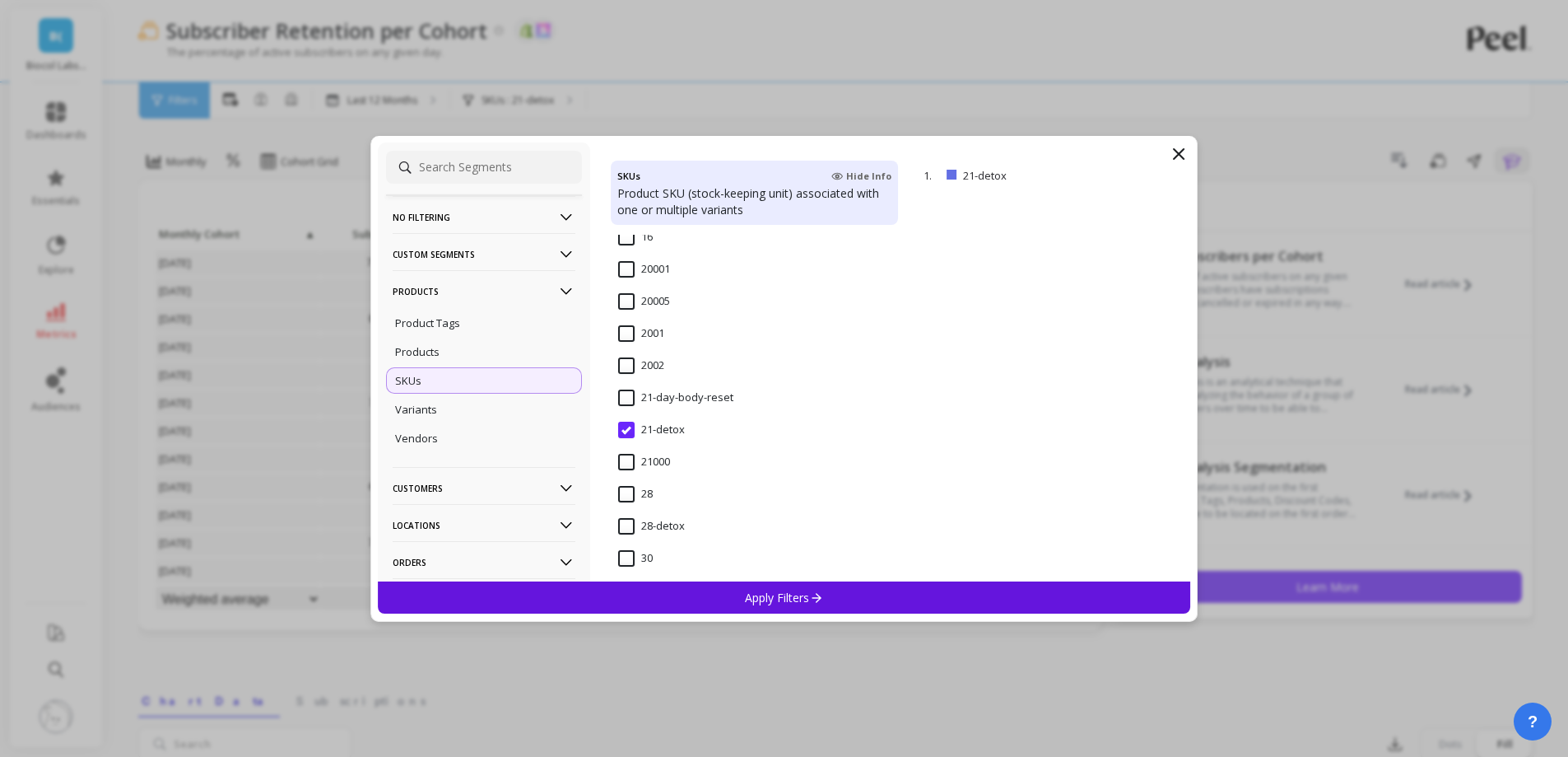
scroll to position [1564, 0]
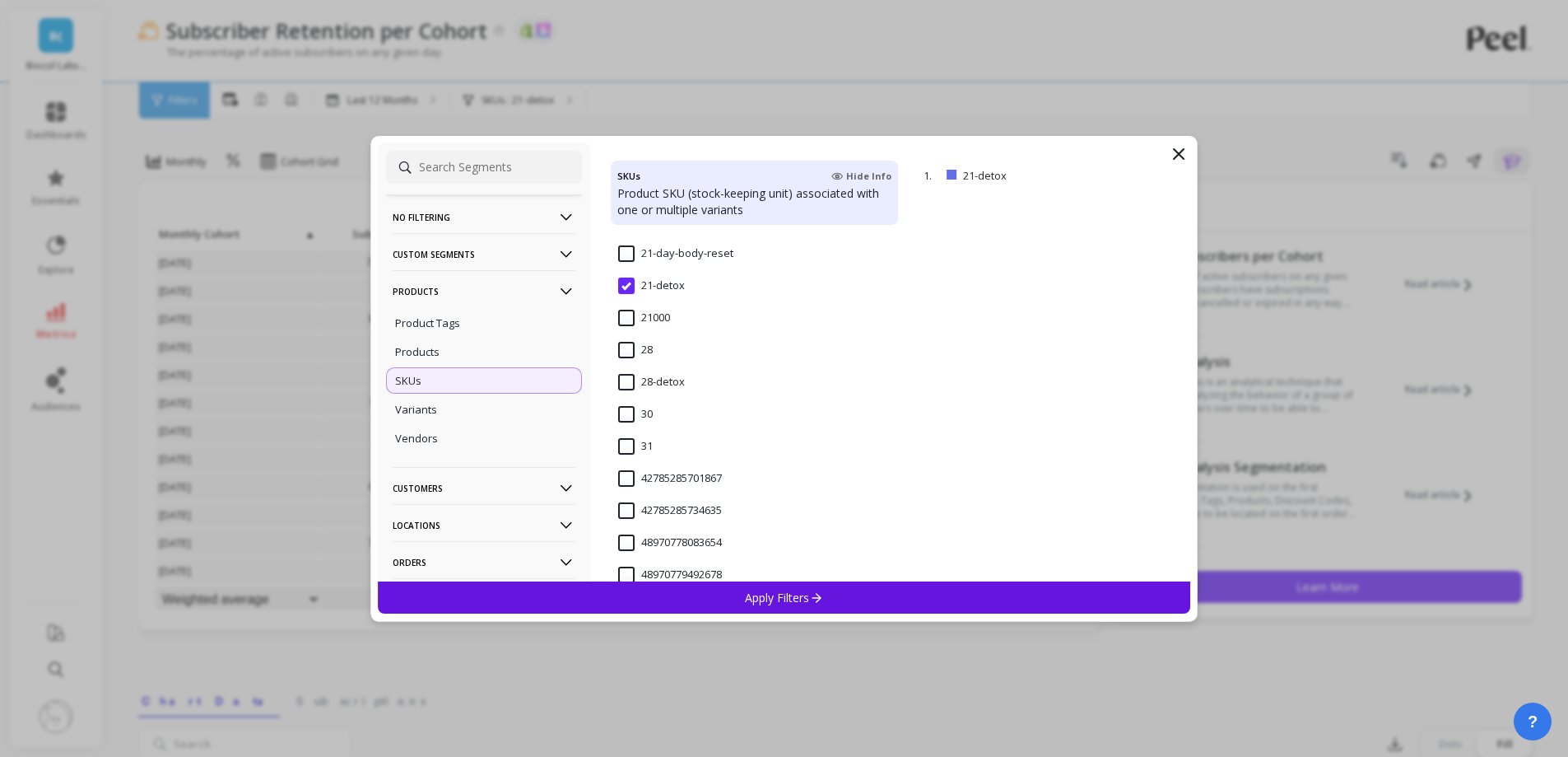
click at [654, 362] on div "28" at bounding box center [754, 359] width 287 height 49
click at [653, 377] on input "28-detox" at bounding box center [651, 382] width 66 height 16
click at [731, 590] on div "Apply Filters" at bounding box center [784, 597] width 813 height 32
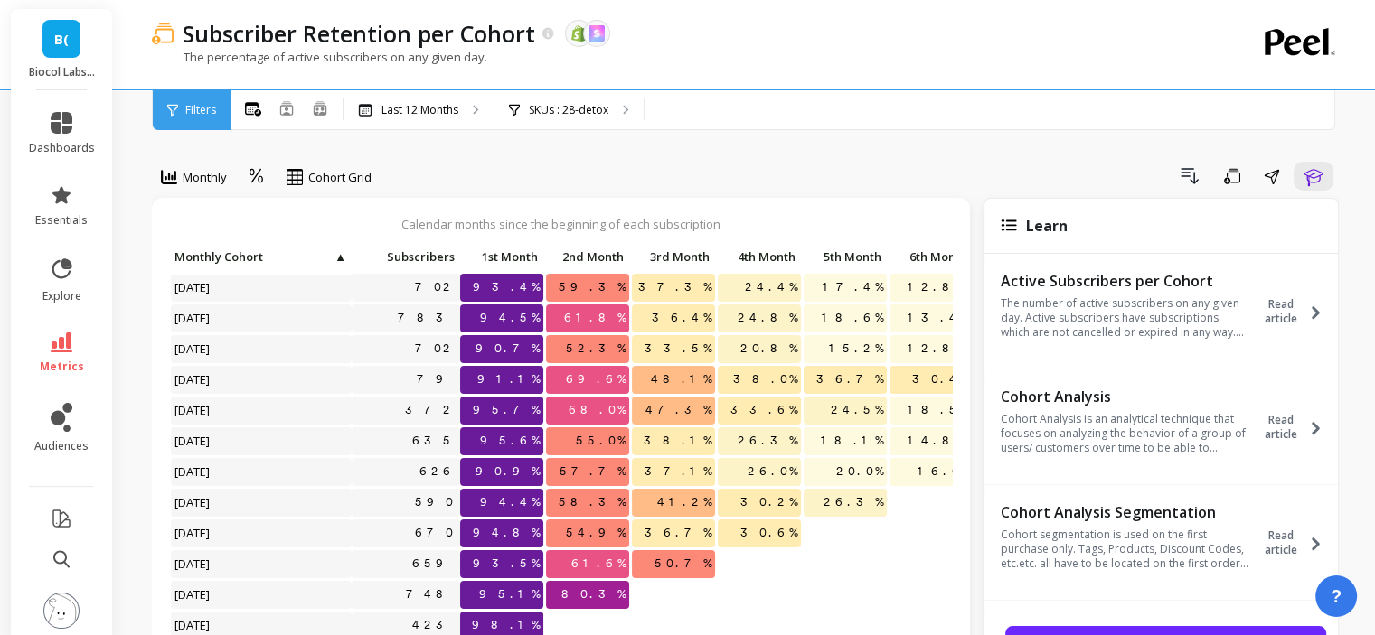
scroll to position [14, 0]
click at [549, 106] on p "SKUs : 28-detox" at bounding box center [569, 110] width 80 height 14
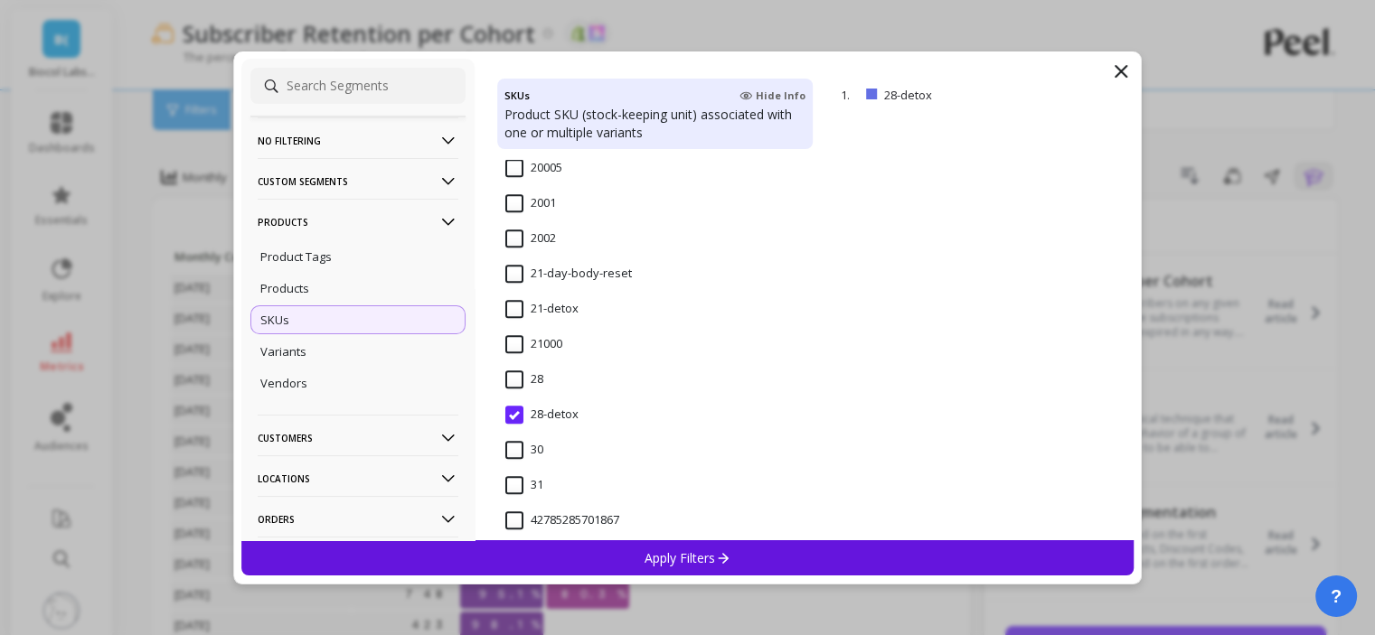
scroll to position [1627, 0]
click at [580, 277] on input "21-day-body-reset" at bounding box center [568, 271] width 127 height 18
click at [637, 557] on div "Apply Filters" at bounding box center [687, 557] width 893 height 35
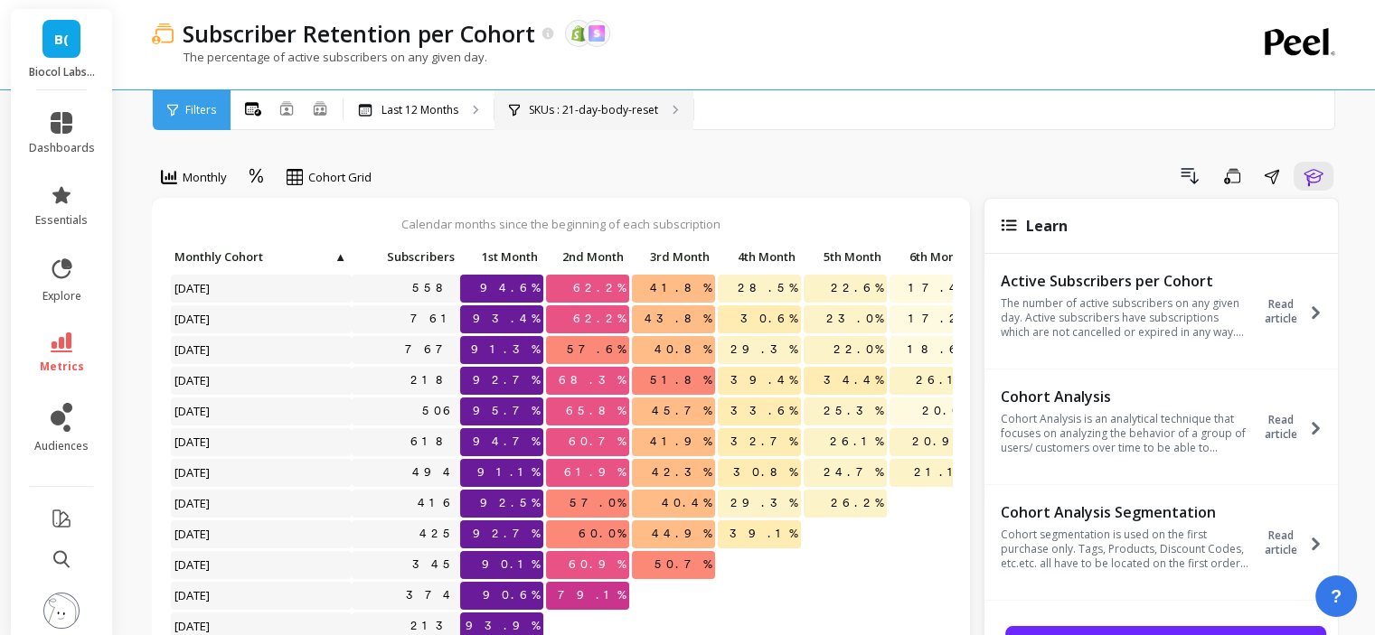
click at [629, 104] on p "SKUs : 21-day-body-reset" at bounding box center [593, 110] width 129 height 14
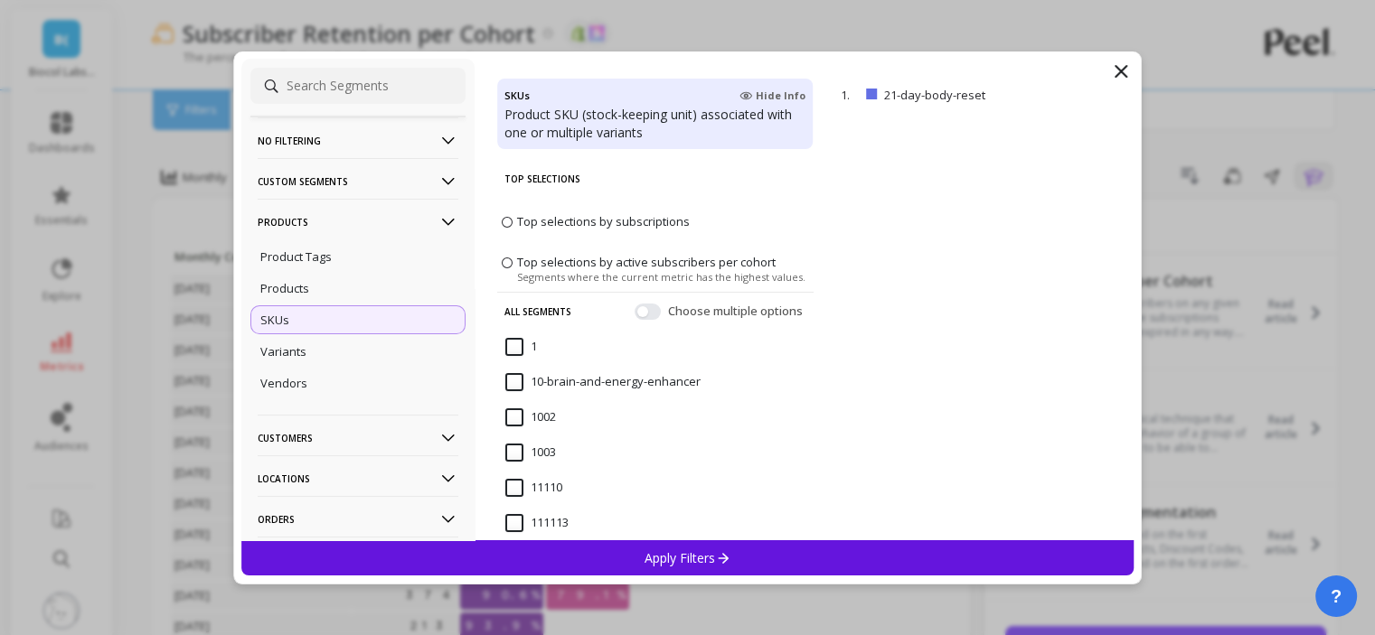
click at [629, 104] on div "SKUs Hide Info" at bounding box center [654, 96] width 301 height 20
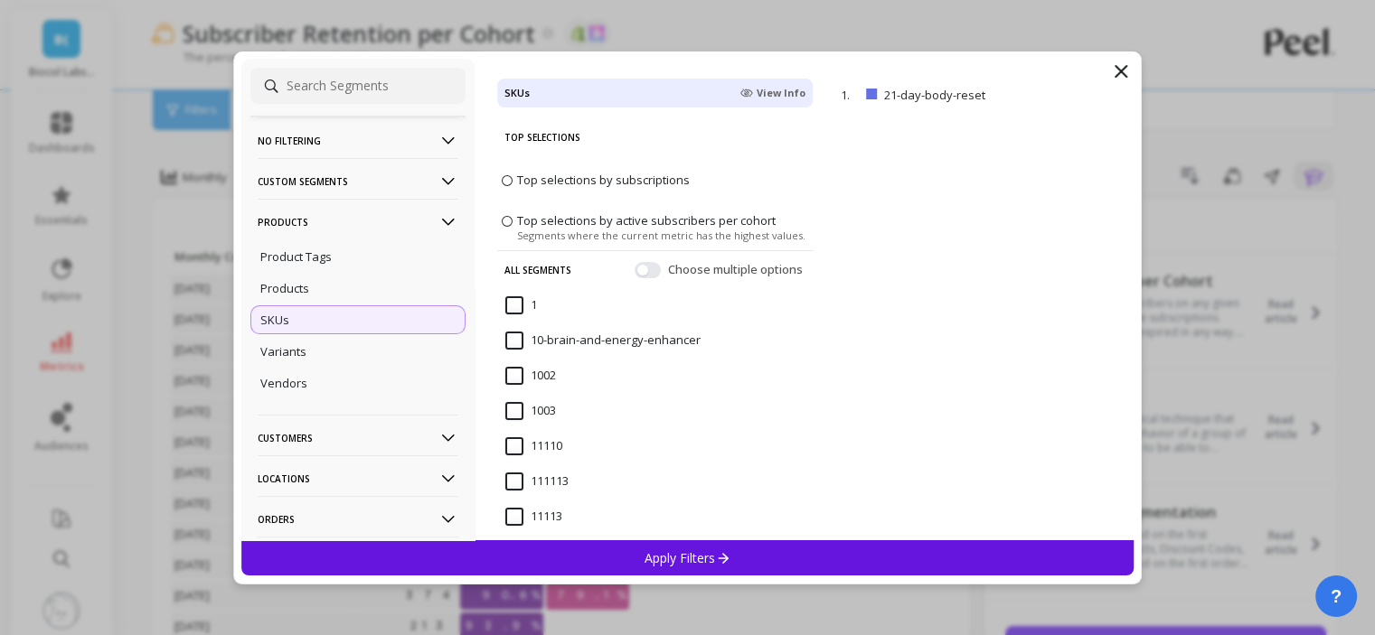
click at [1123, 67] on icon at bounding box center [1121, 72] width 22 height 22
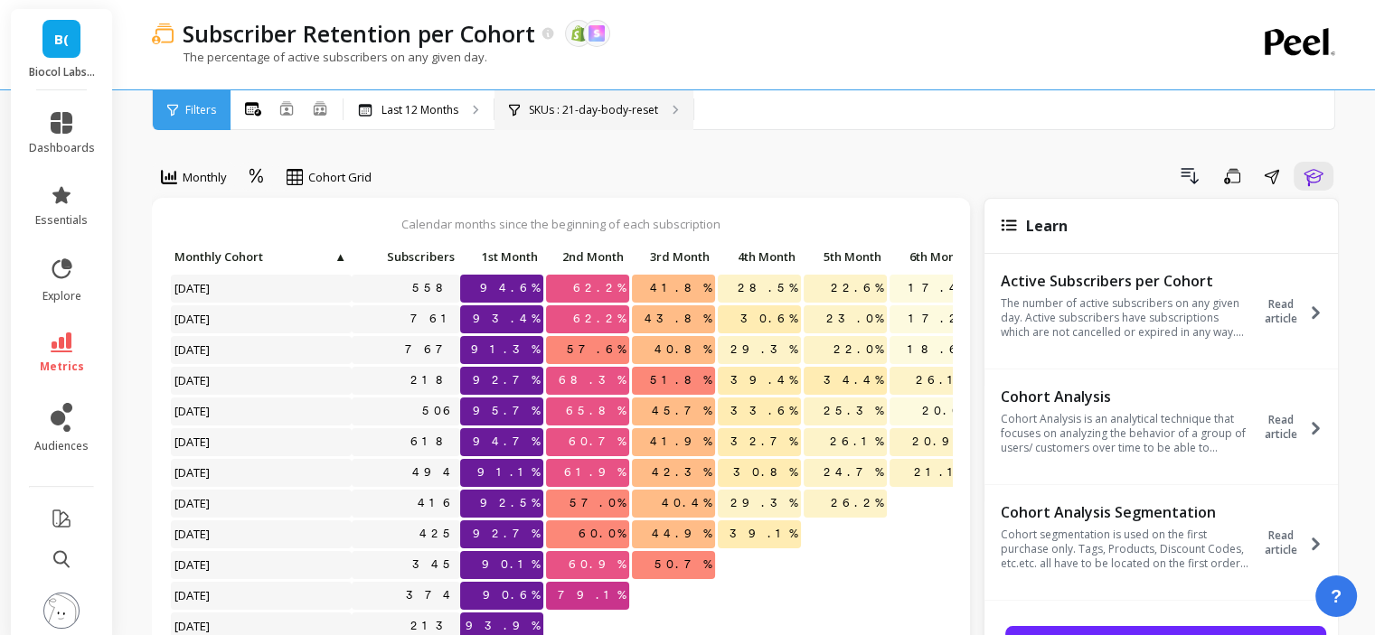
click at [568, 114] on p "SKUs : 21-day-body-reset" at bounding box center [593, 110] width 129 height 14
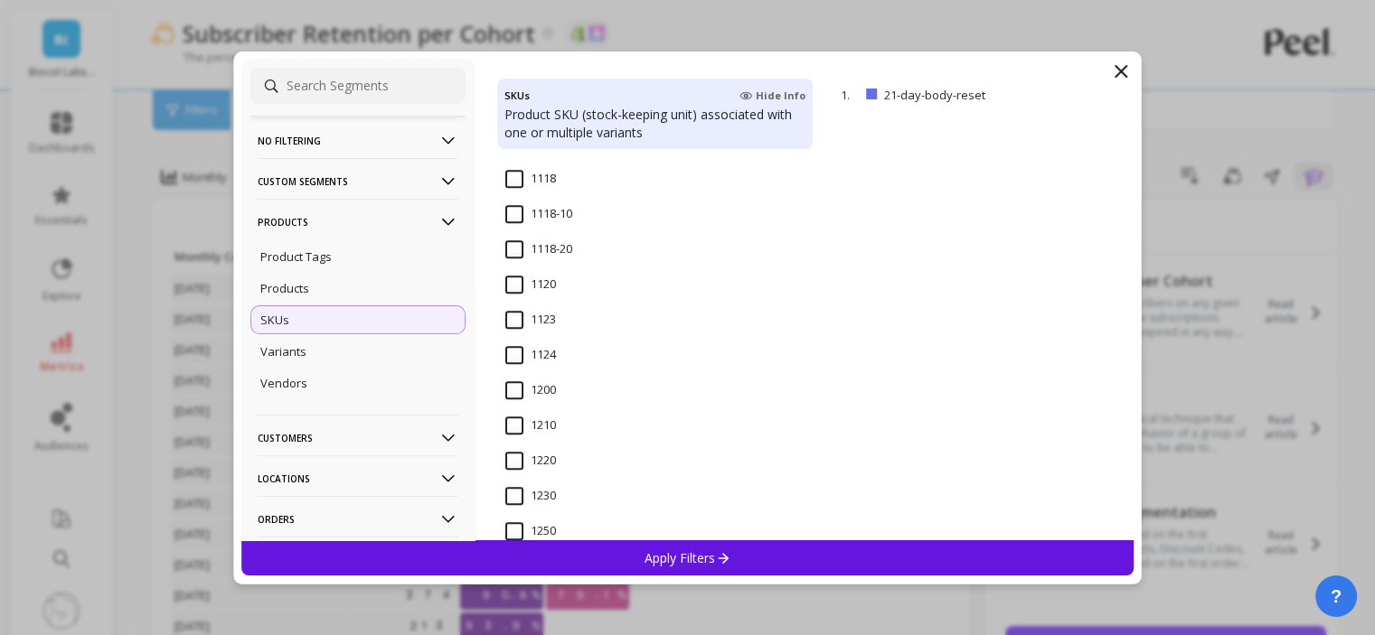
scroll to position [1446, 0]
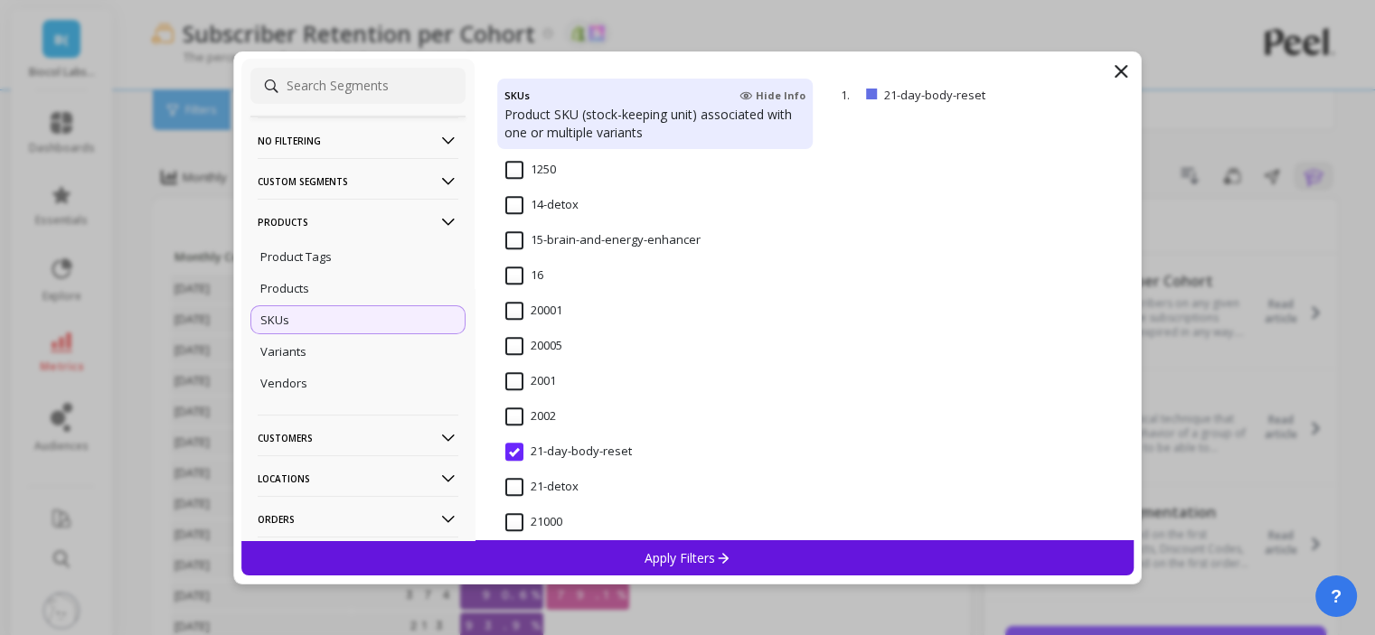
click at [539, 498] on span "21-detox" at bounding box center [541, 497] width 73 height 38
click at [578, 559] on div "Apply Filters" at bounding box center [687, 557] width 893 height 35
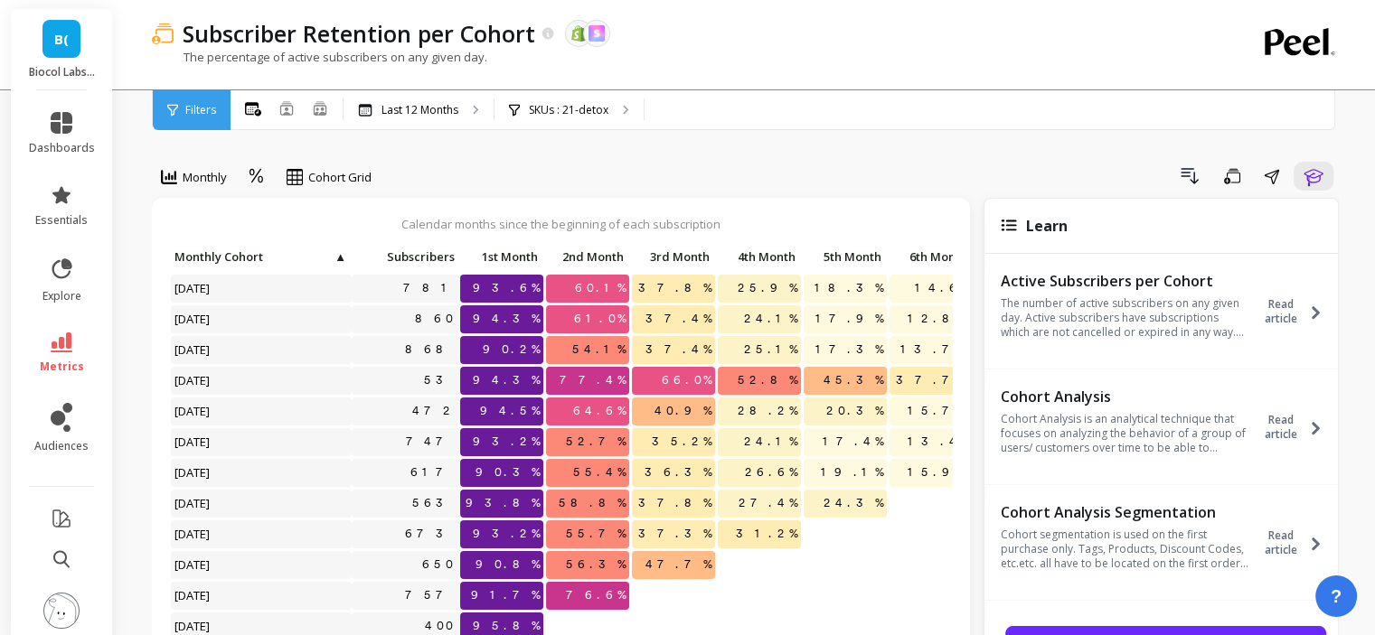
scroll to position [14, 0]
click at [617, 108] on div "SKUs : 21-detox" at bounding box center [568, 110] width 149 height 40
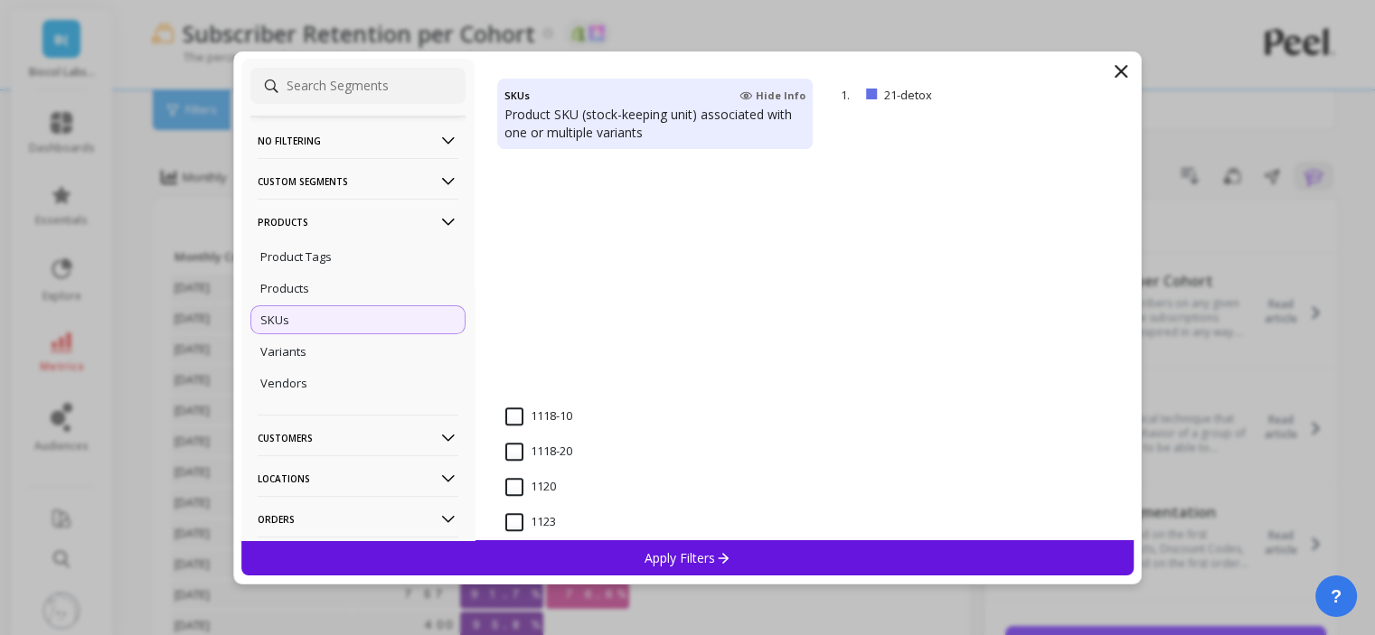
scroll to position [1175, 0]
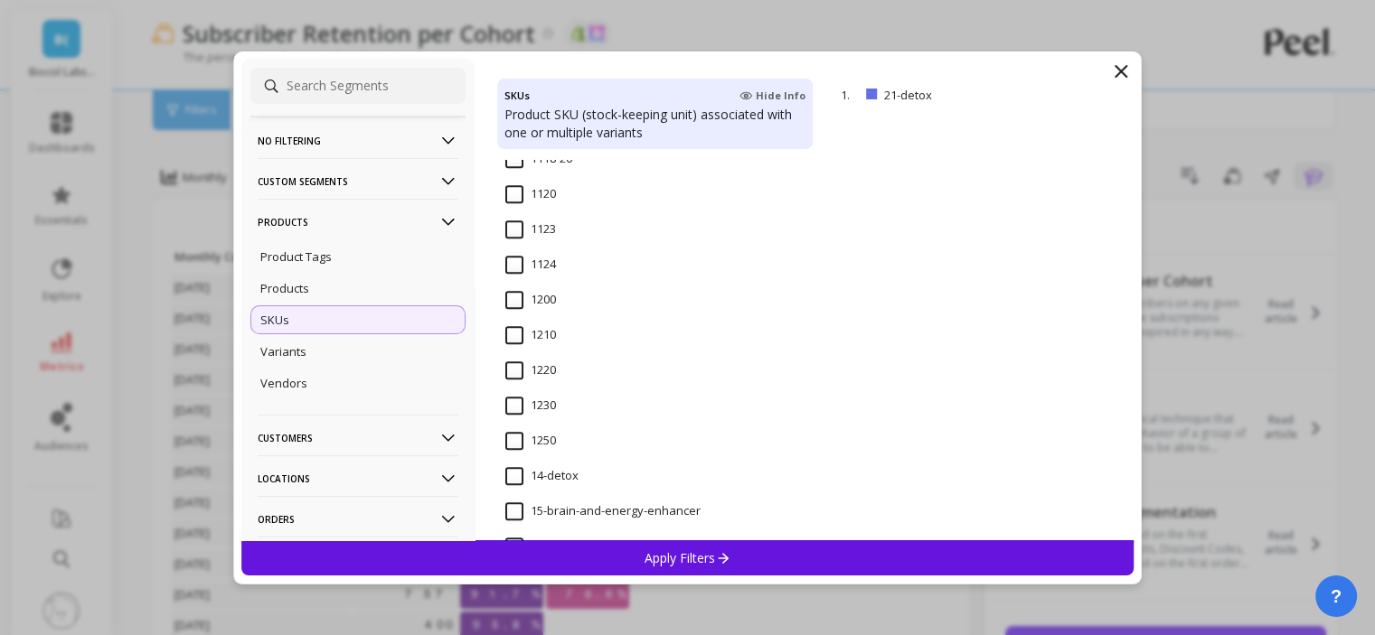
click at [557, 482] on input "14-detox" at bounding box center [541, 476] width 73 height 18
click at [605, 559] on div "Apply Filters" at bounding box center [687, 557] width 893 height 35
